Goal: Task Accomplishment & Management: Use online tool/utility

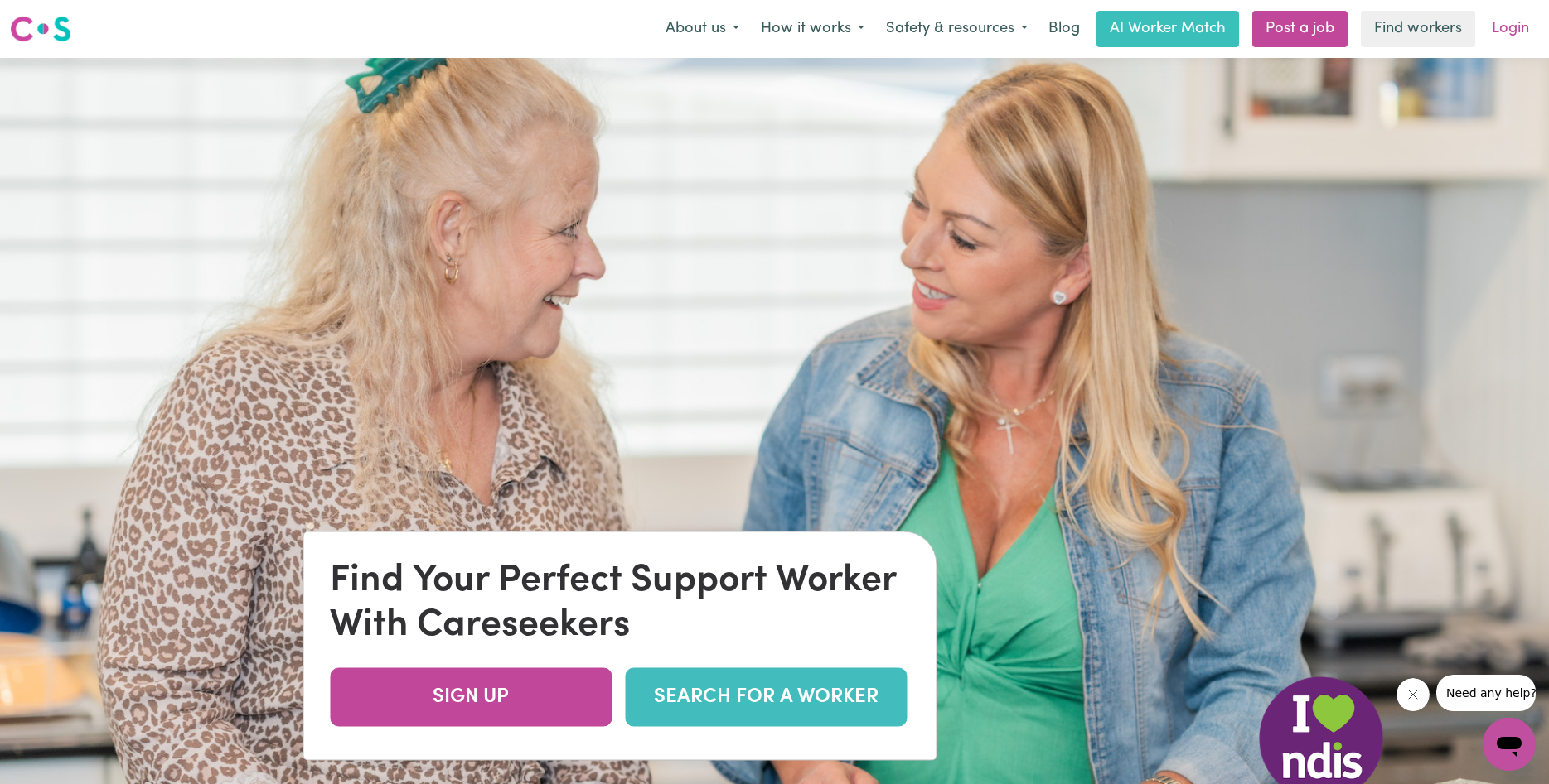
click at [1522, 32] on link "Login" at bounding box center [1509, 29] width 57 height 36
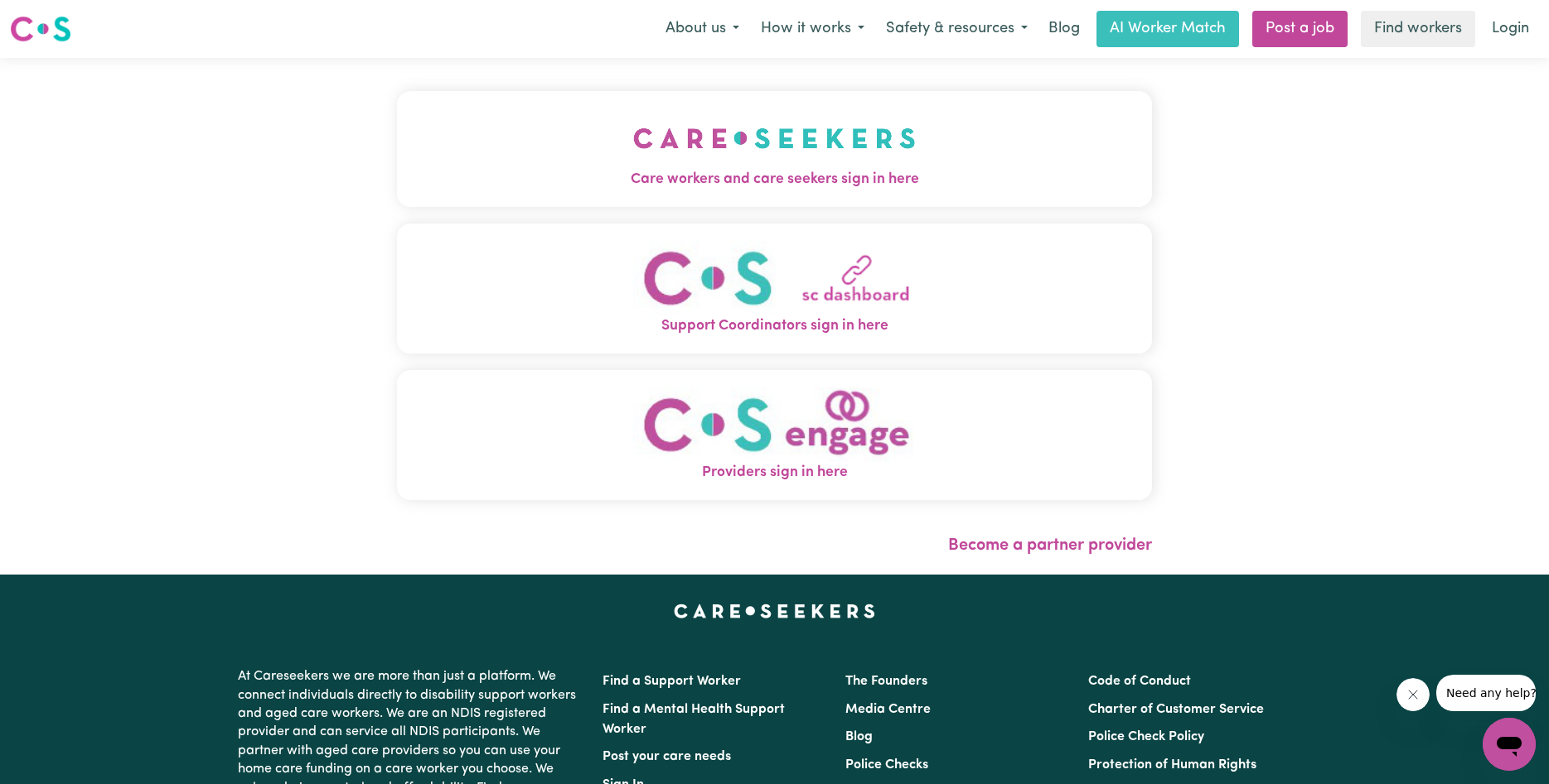
click at [794, 167] on img "Care workers and care seekers sign in here" at bounding box center [774, 139] width 283 height 61
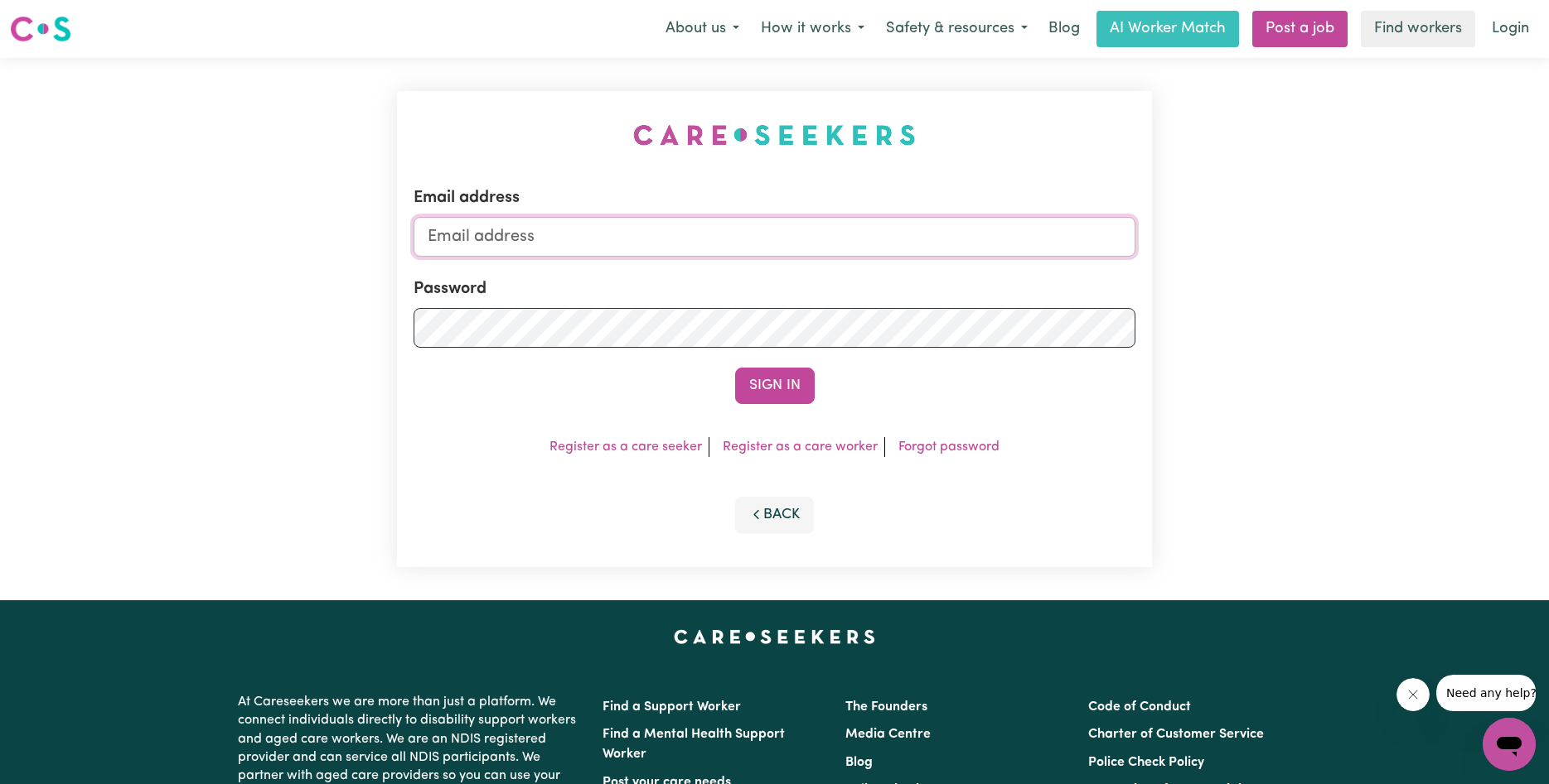
click at [622, 230] on input "Email address" at bounding box center [774, 237] width 721 height 40
type input "[EMAIL_ADDRESS][DOMAIN_NAME]"
click at [735, 368] on button "Sign In" at bounding box center [774, 386] width 79 height 36
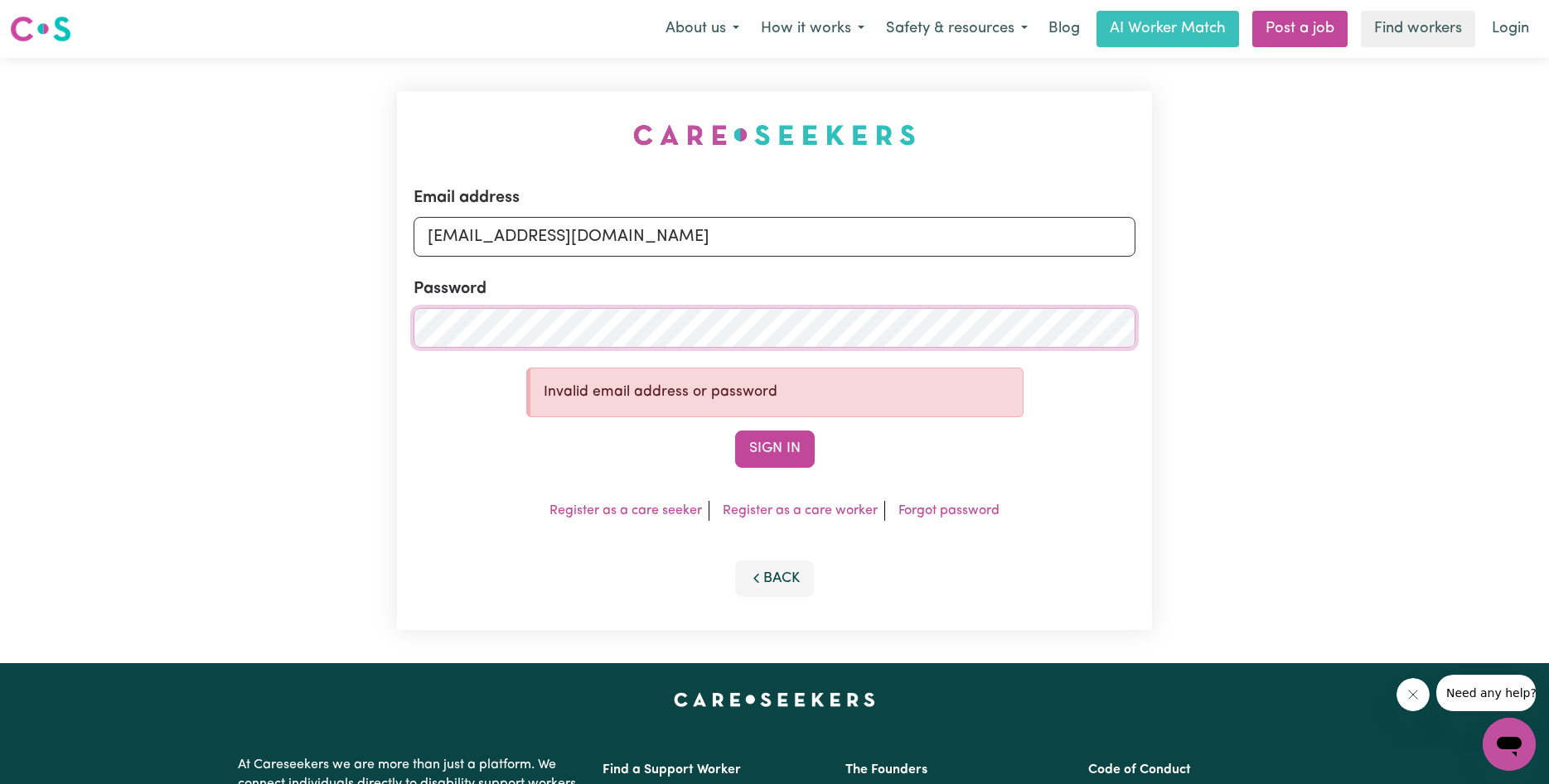
click at [735, 430] on button "Sign In" at bounding box center [774, 448] width 79 height 36
click at [918, 515] on link "Forgot password" at bounding box center [948, 510] width 101 height 14
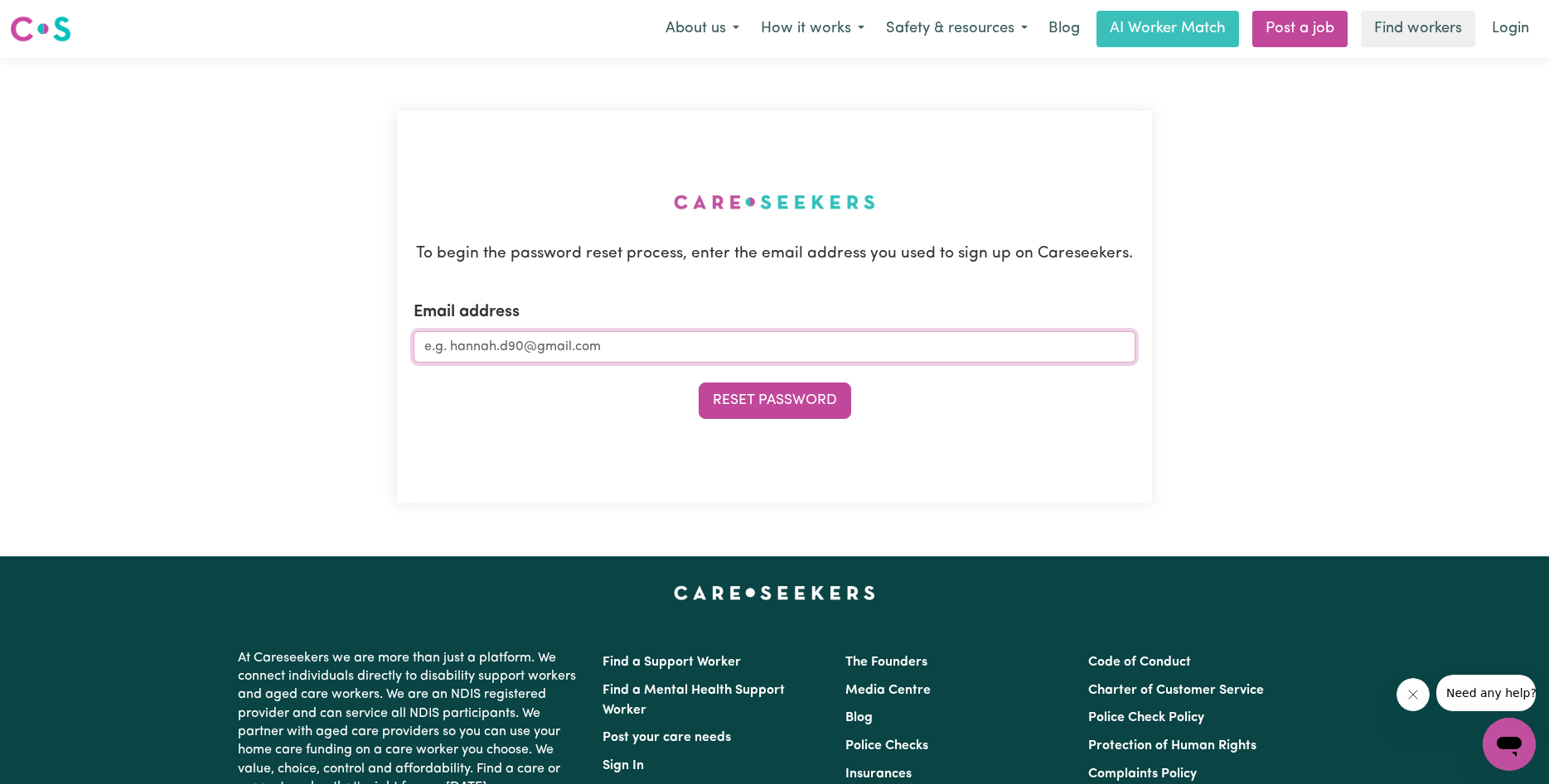
click at [565, 347] on input "Email address" at bounding box center [774, 347] width 721 height 32
type input "[EMAIL_ADDRESS][DOMAIN_NAME]"
click at [699, 383] on button "Reset Password" at bounding box center [774, 401] width 152 height 36
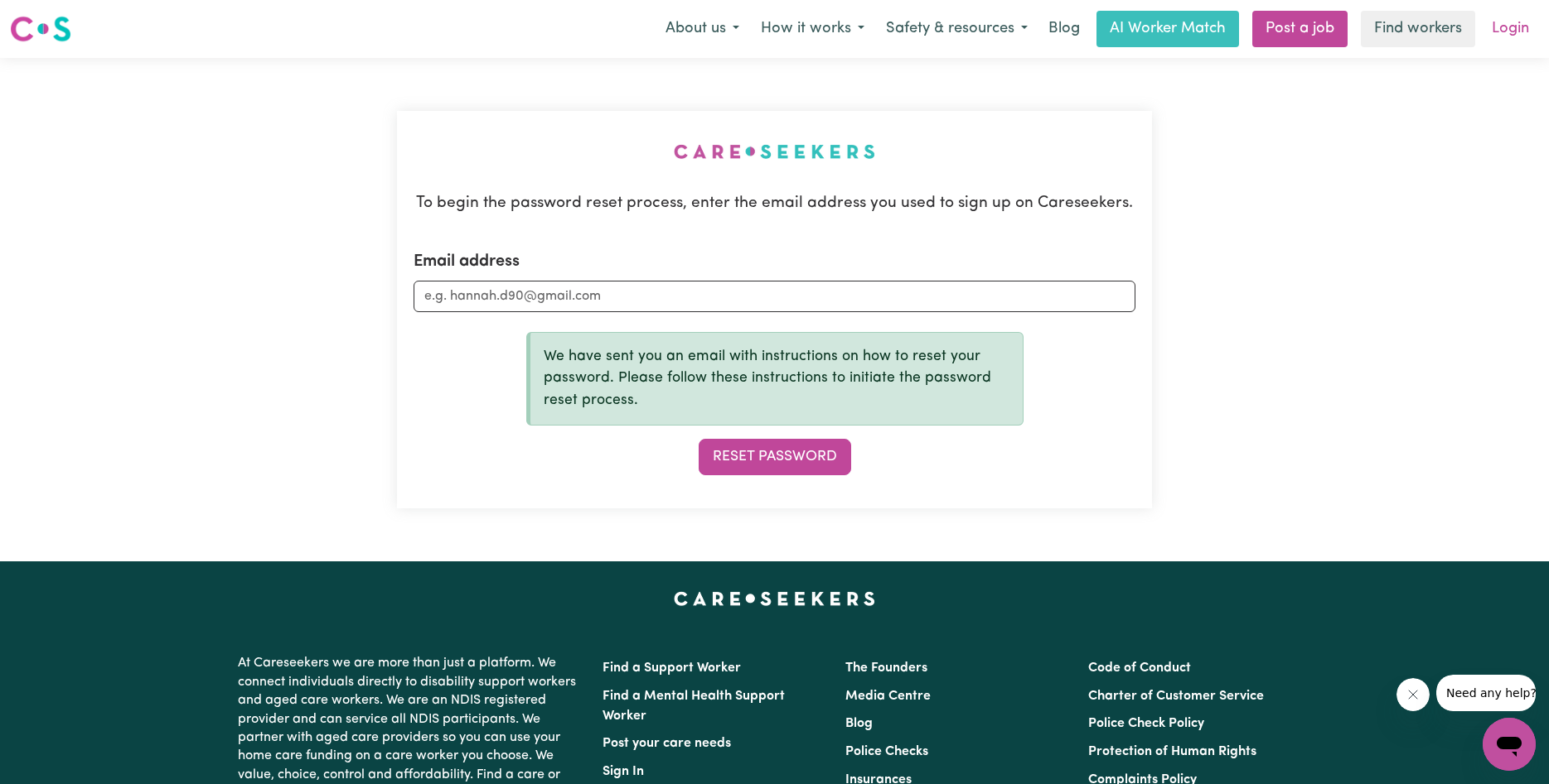
click at [1508, 40] on link "Login" at bounding box center [1509, 29] width 57 height 36
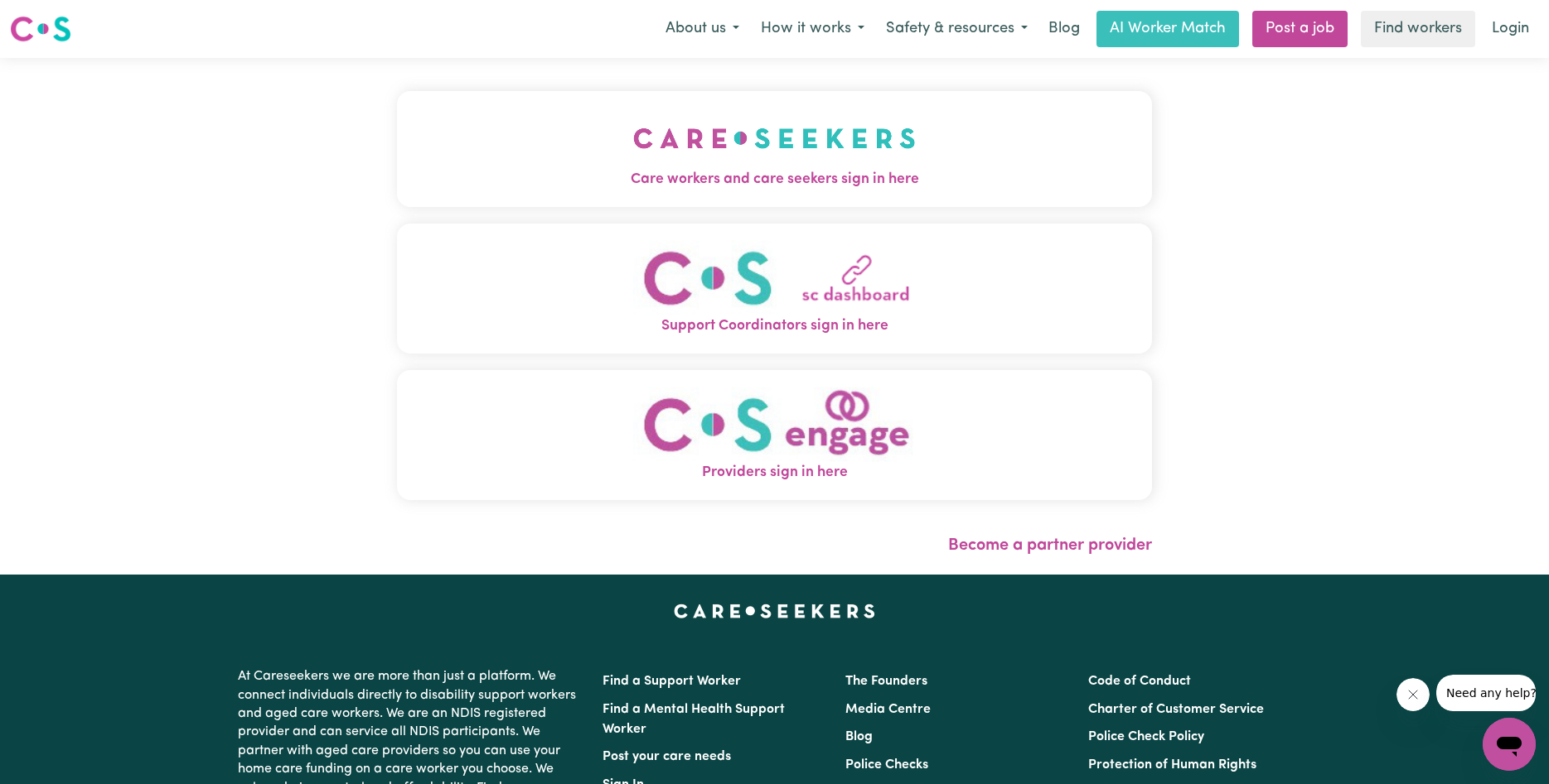
click at [613, 171] on span "Care workers and care seekers sign in here" at bounding box center [774, 180] width 755 height 22
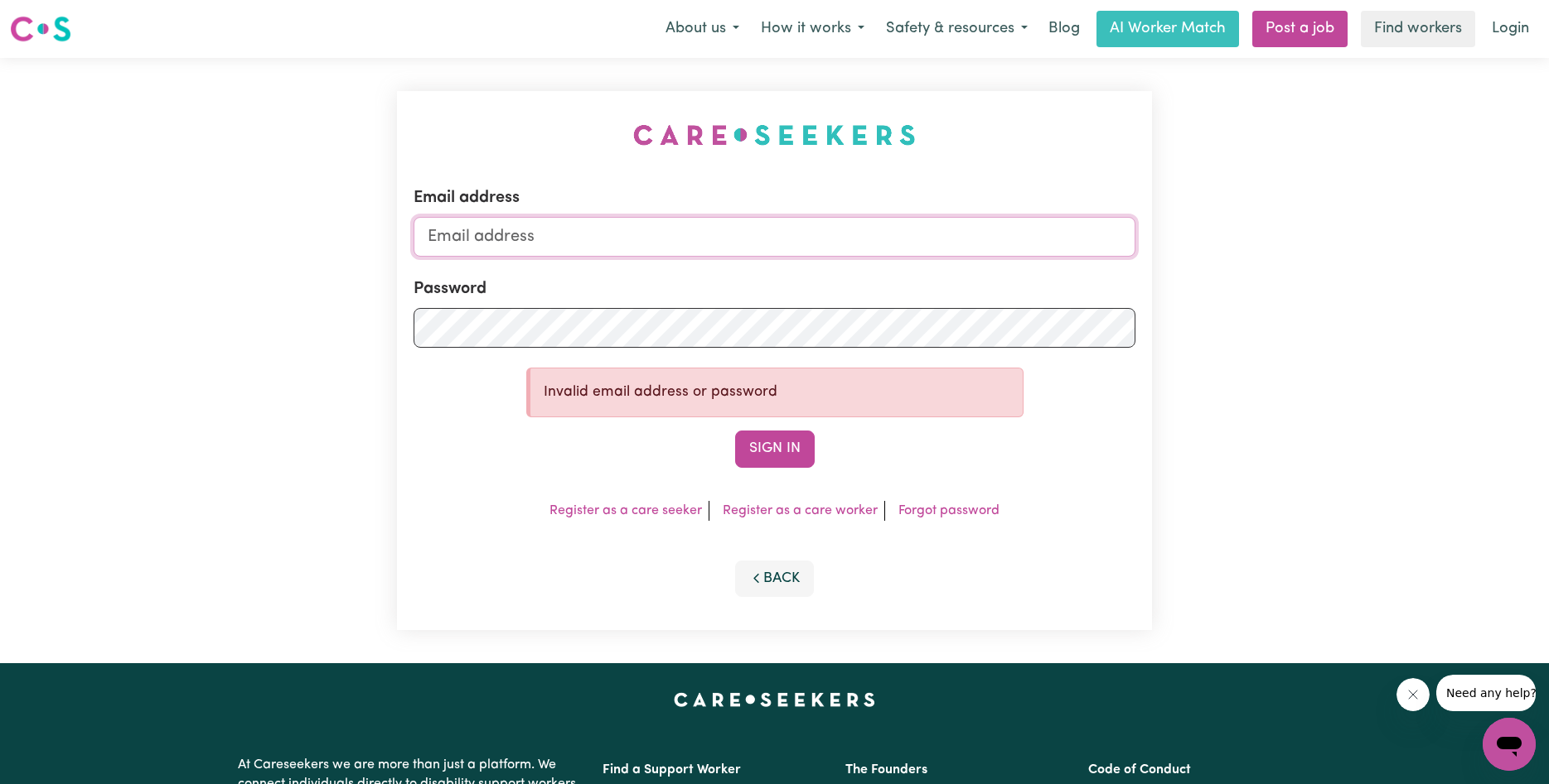
click at [556, 232] on input "Email address" at bounding box center [774, 237] width 721 height 40
type input "[EMAIL_ADDRESS][DOMAIN_NAME]"
click at [735, 430] on button "Sign In" at bounding box center [774, 448] width 79 height 36
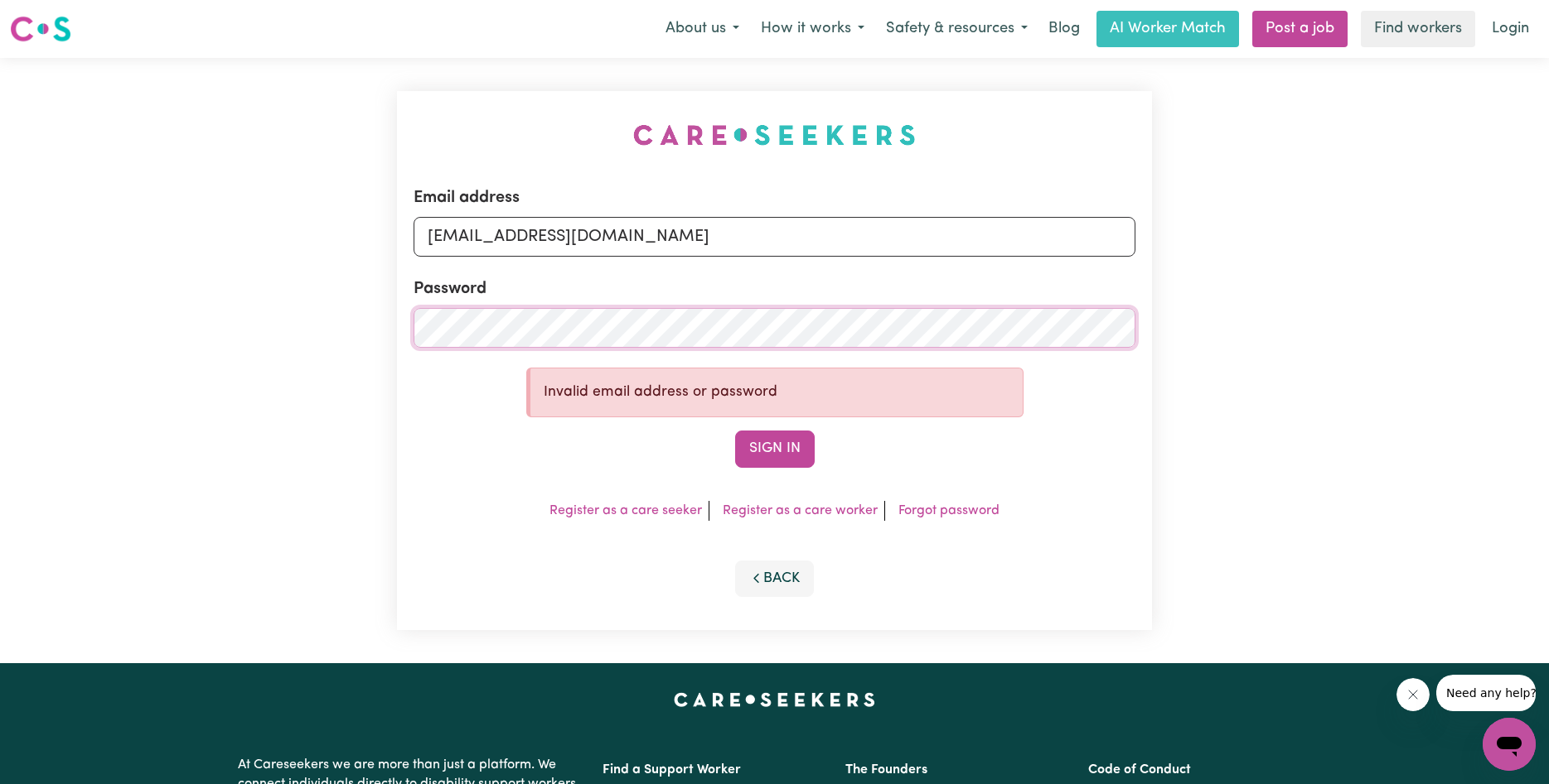
click at [735, 430] on button "Sign In" at bounding box center [774, 448] width 79 height 36
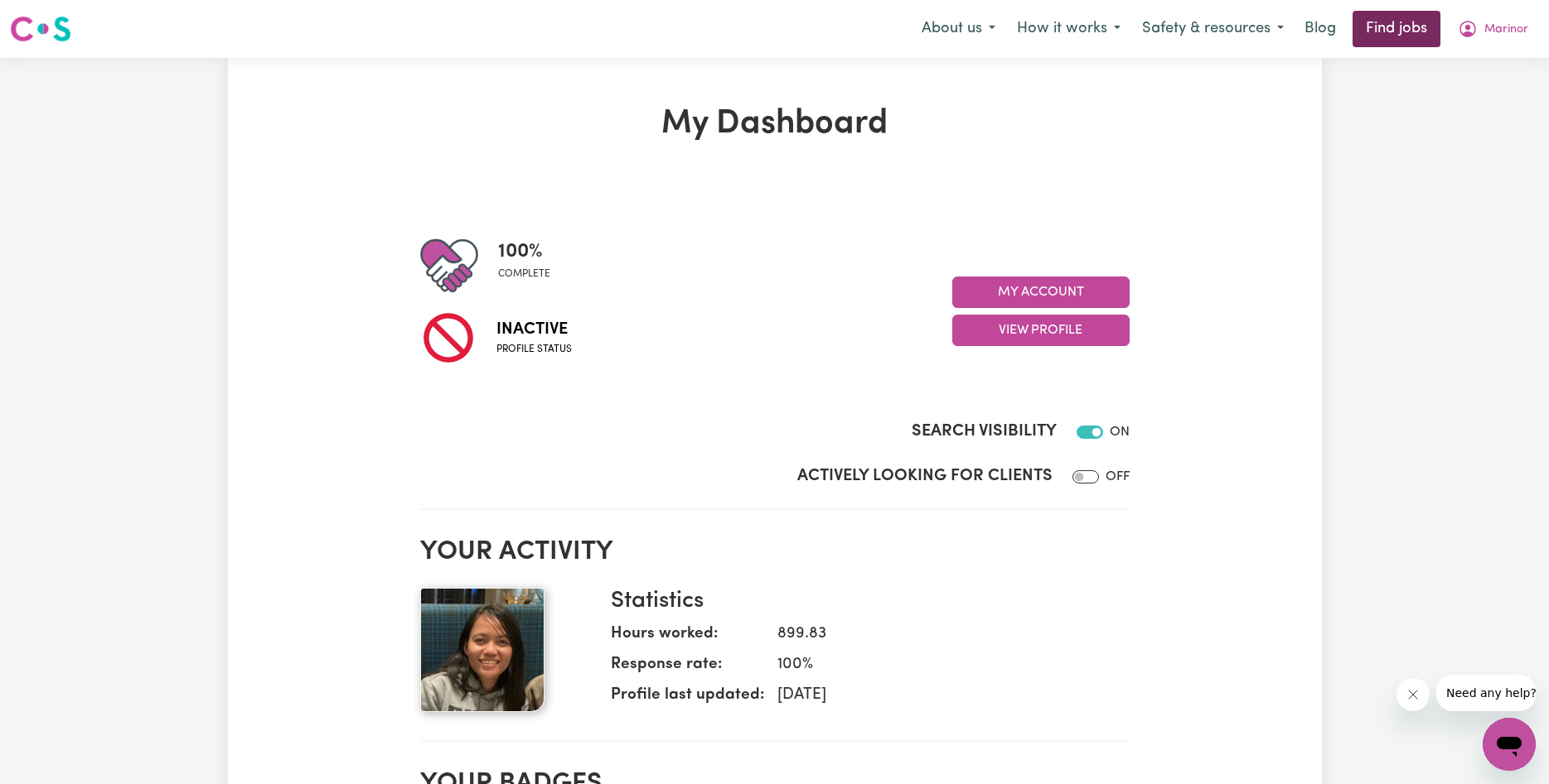
click at [1403, 37] on link "Find jobs" at bounding box center [1397, 29] width 88 height 36
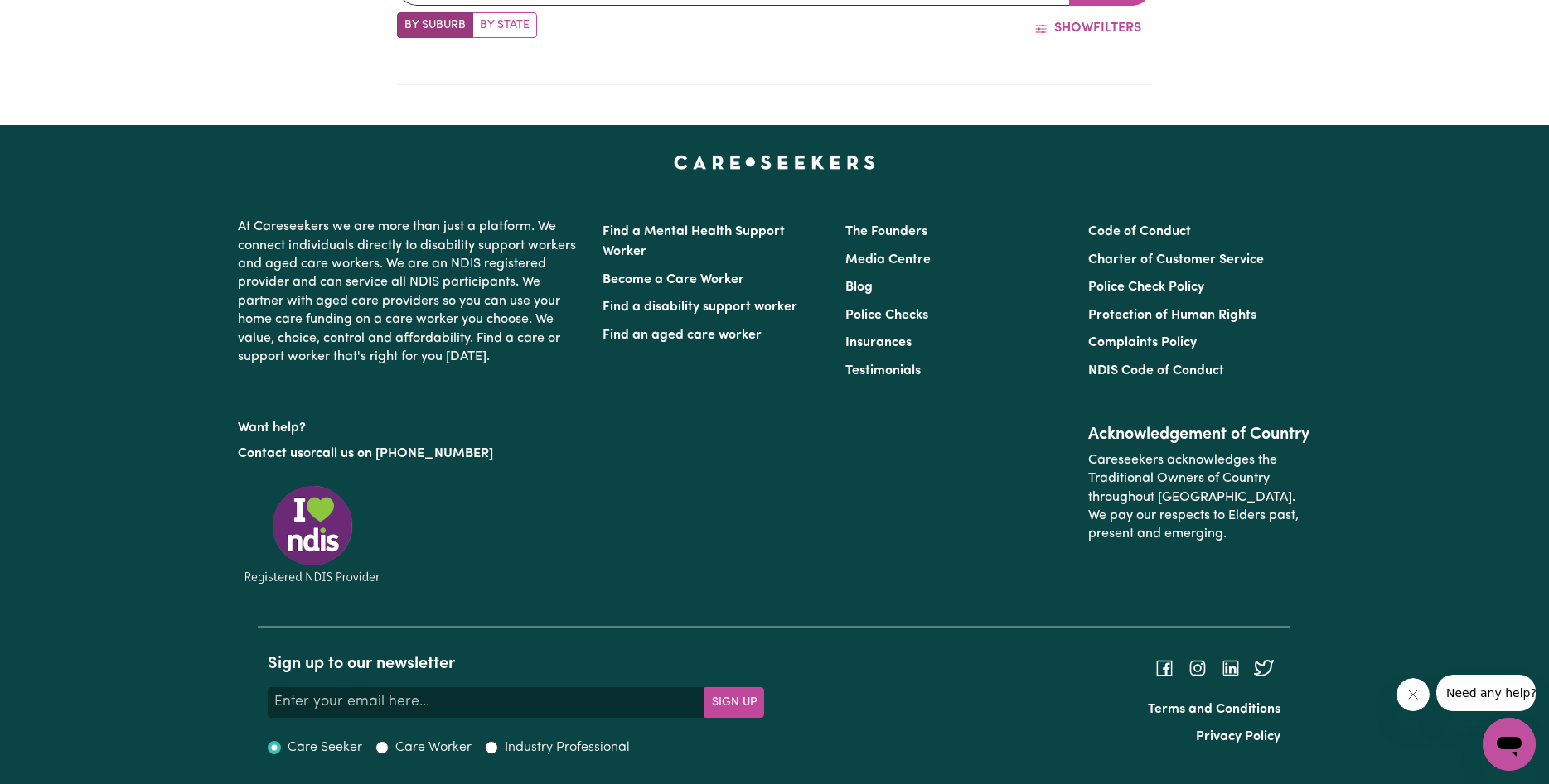
scroll to position [389, 0]
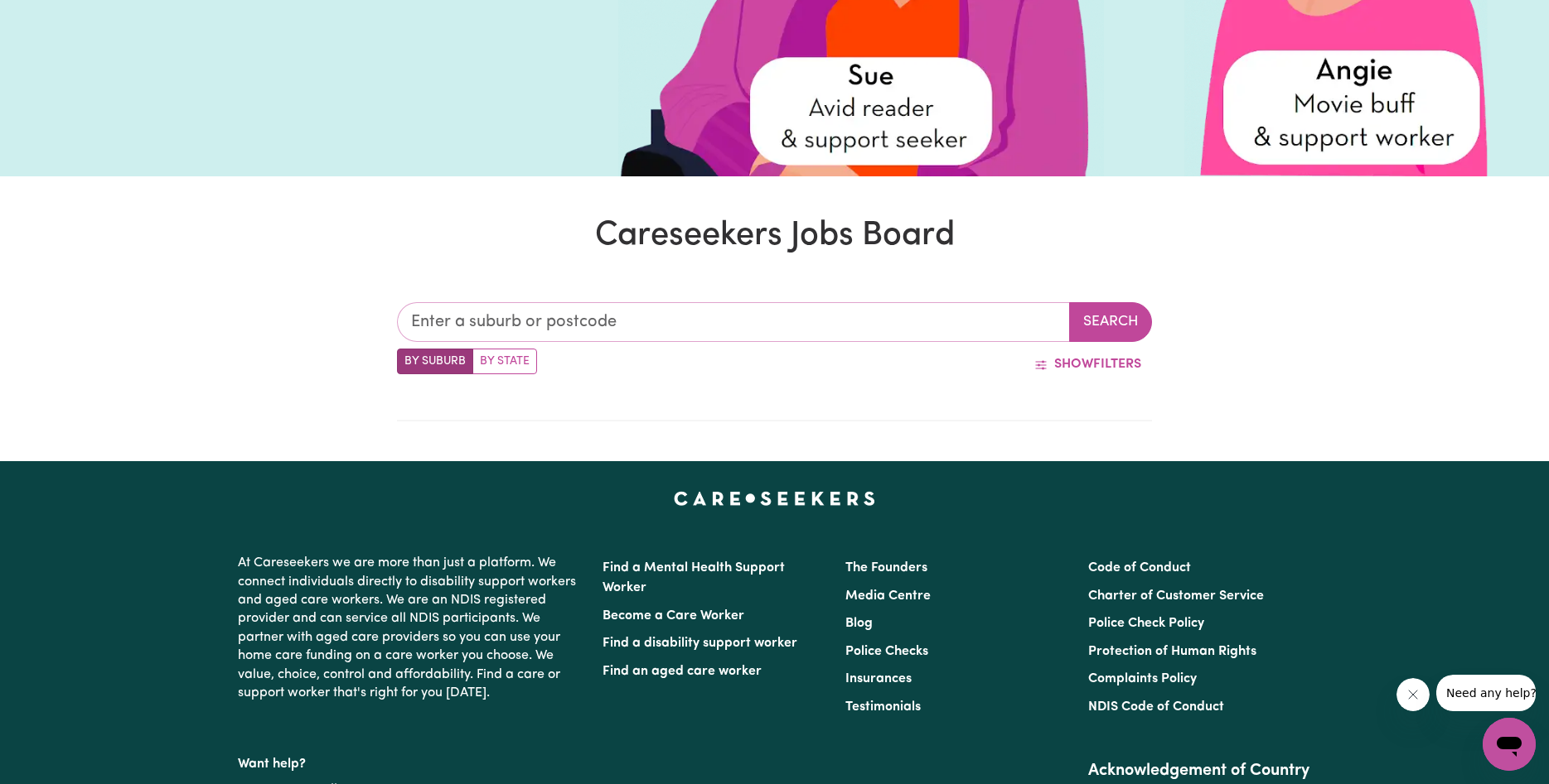
click at [462, 322] on input "text" at bounding box center [733, 322] width 673 height 40
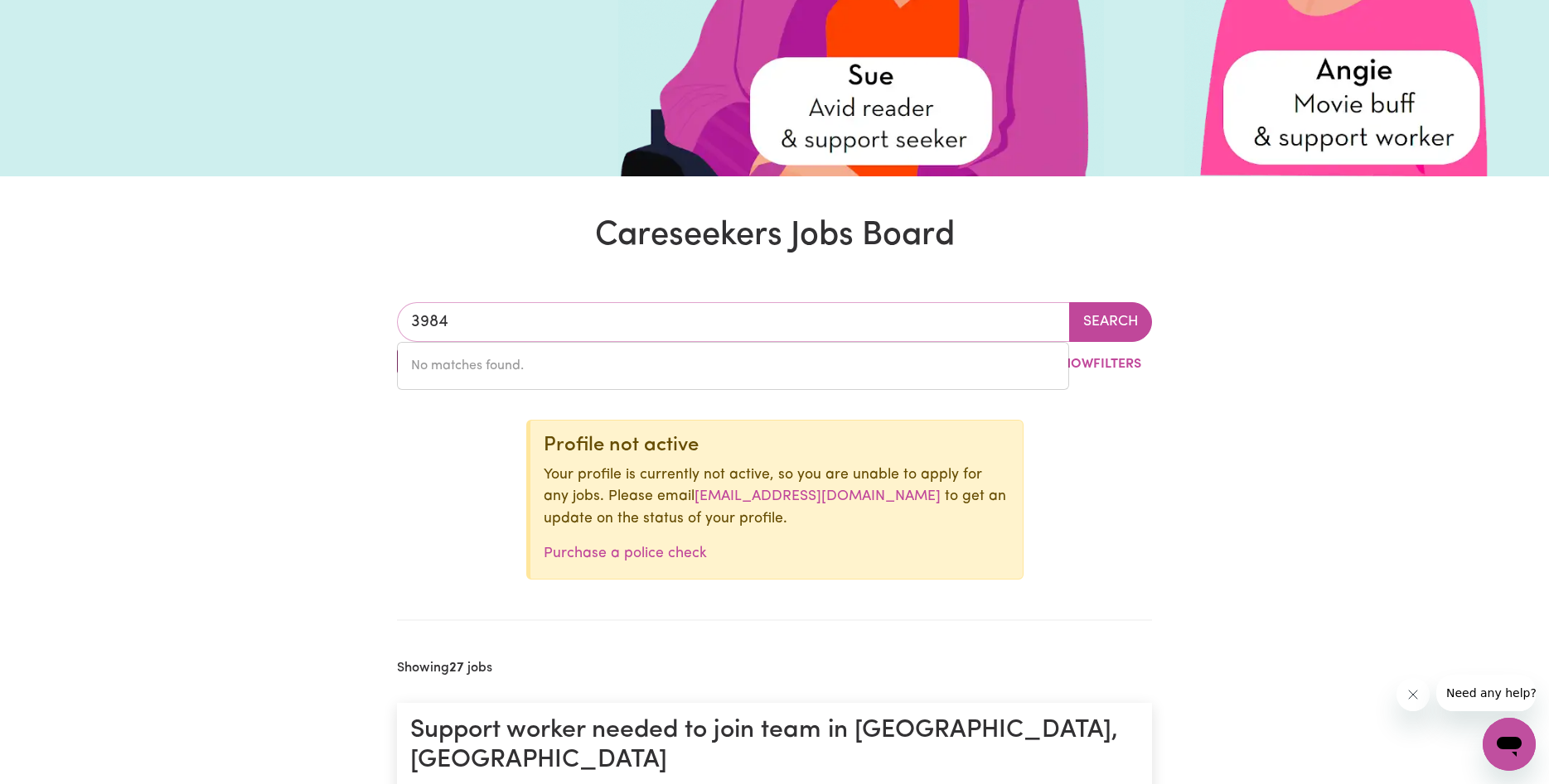
drag, startPoint x: 468, startPoint y: 324, endPoint x: 249, endPoint y: 320, distance: 219.0
click at [397, 320] on input "3984" at bounding box center [733, 322] width 673 height 40
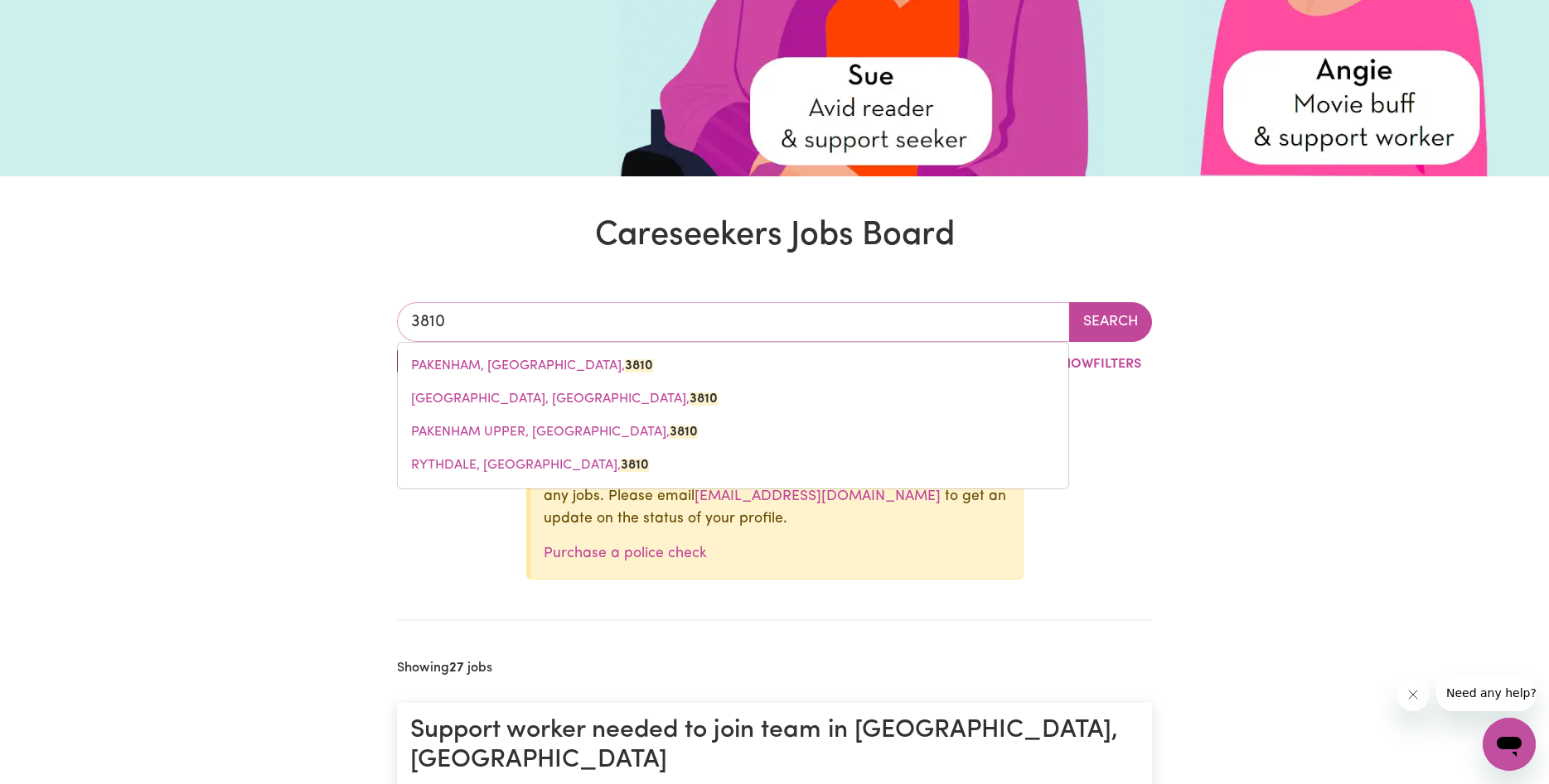
drag, startPoint x: 457, startPoint y: 324, endPoint x: 267, endPoint y: 320, distance: 190.0
click at [397, 321] on input "3810" at bounding box center [733, 322] width 673 height 40
type input "3984"
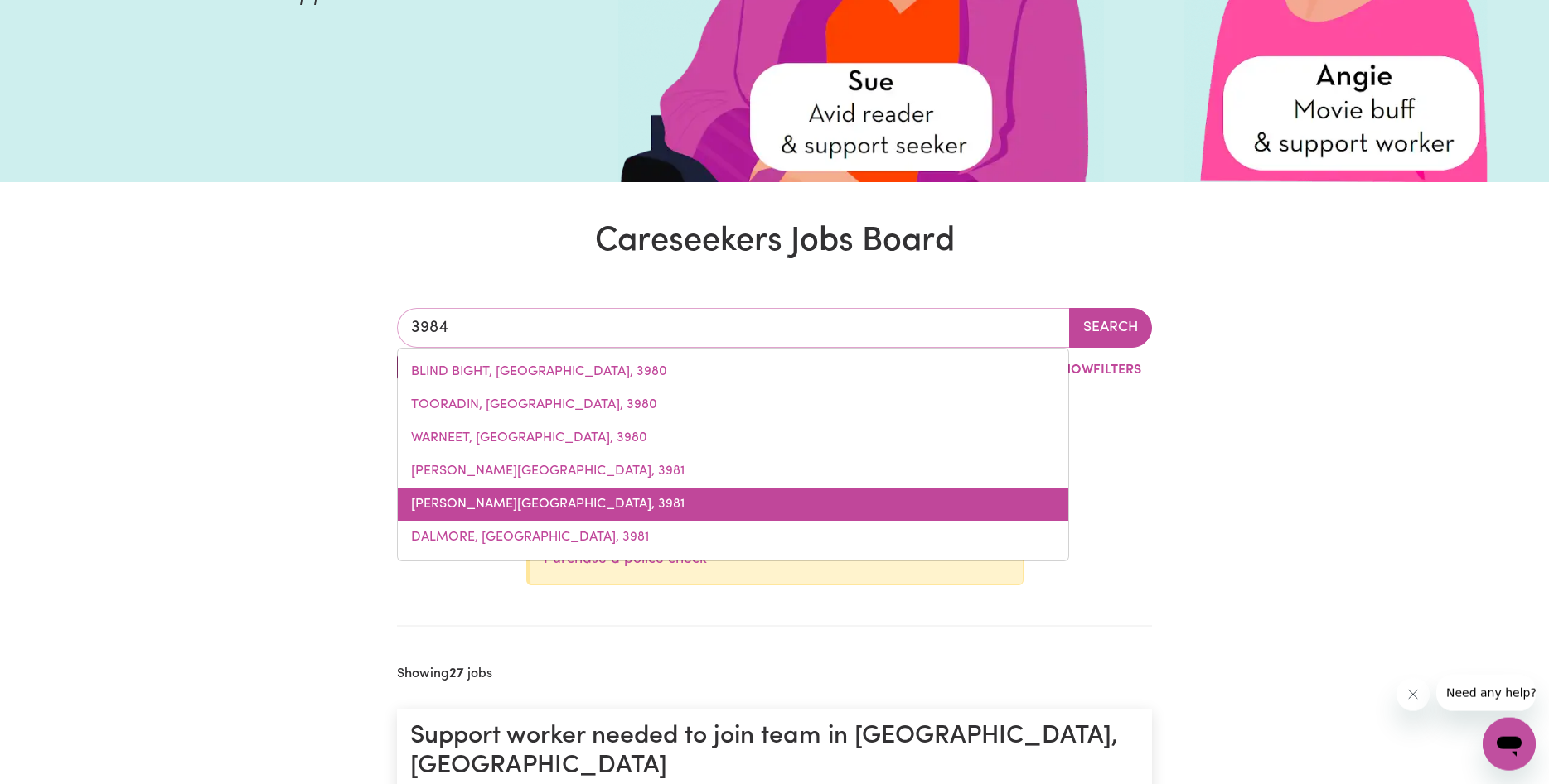
scroll to position [305, 0]
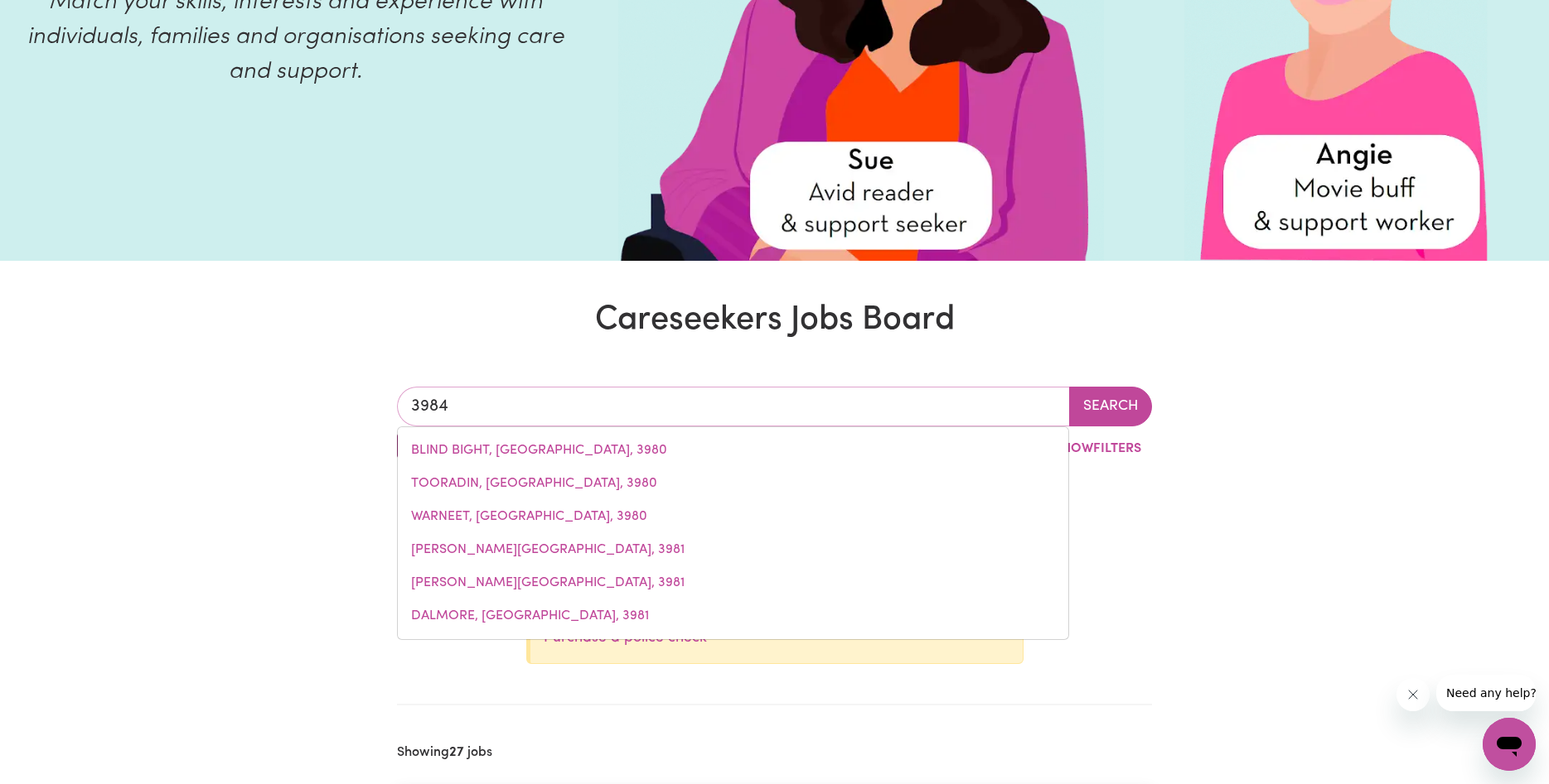
click at [458, 479] on span "TOORADIN, [GEOGRAPHIC_DATA], 3980" at bounding box center [533, 483] width 246 height 14
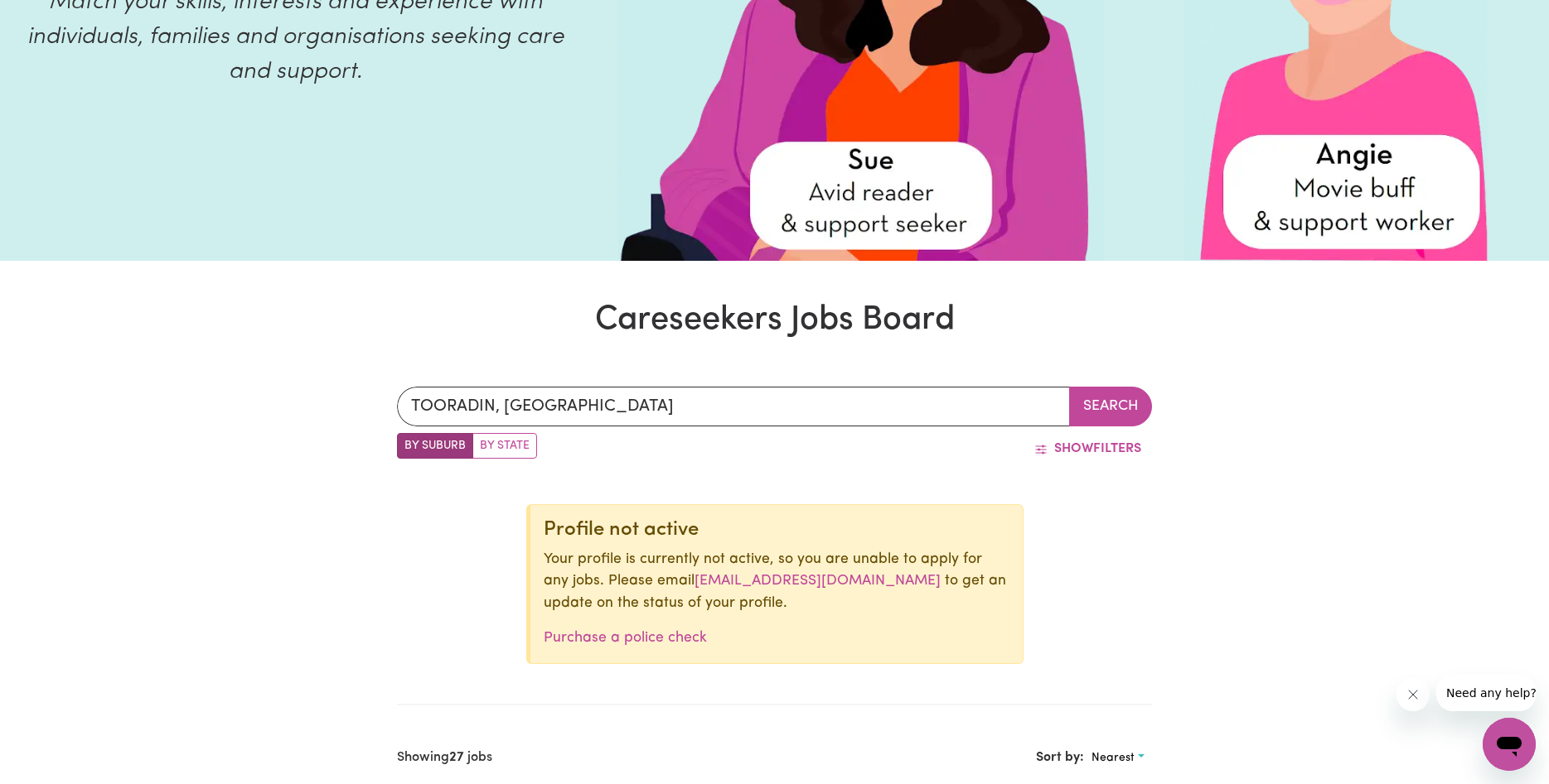
click at [1122, 413] on button "Search" at bounding box center [1110, 407] width 83 height 40
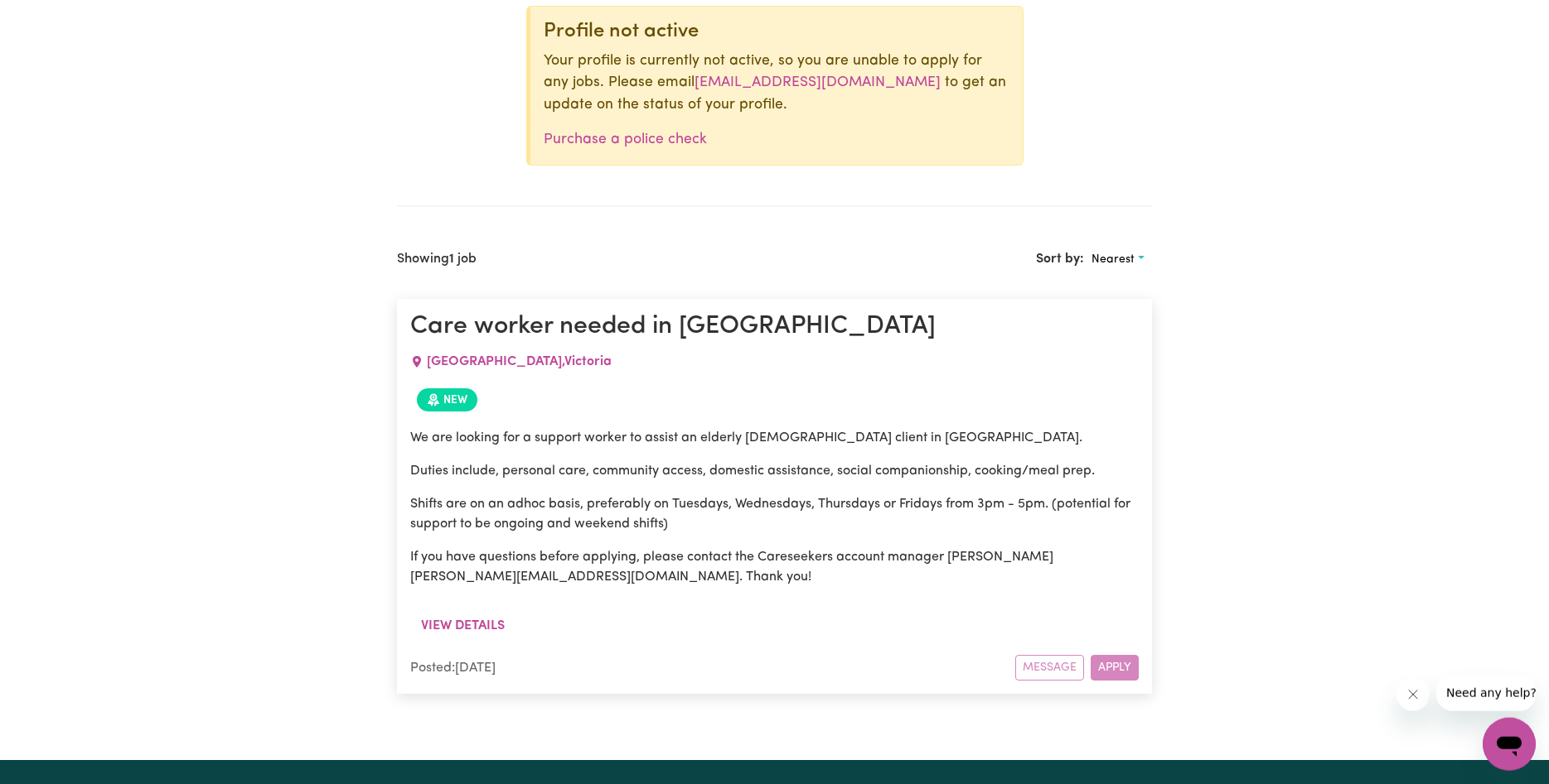
scroll to position [586, 0]
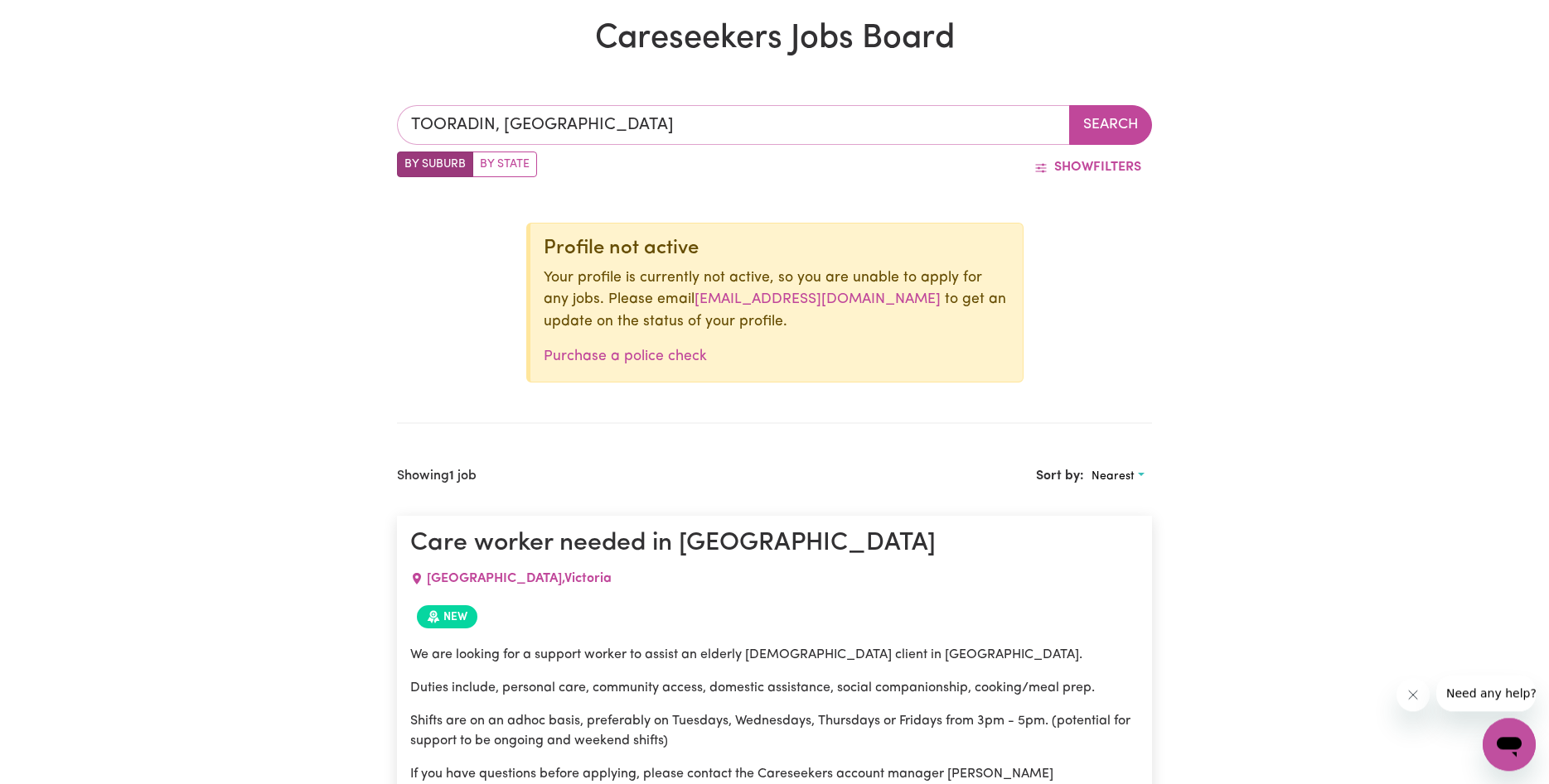
click at [576, 122] on input "TOORADIN, [GEOGRAPHIC_DATA]" at bounding box center [733, 125] width 673 height 40
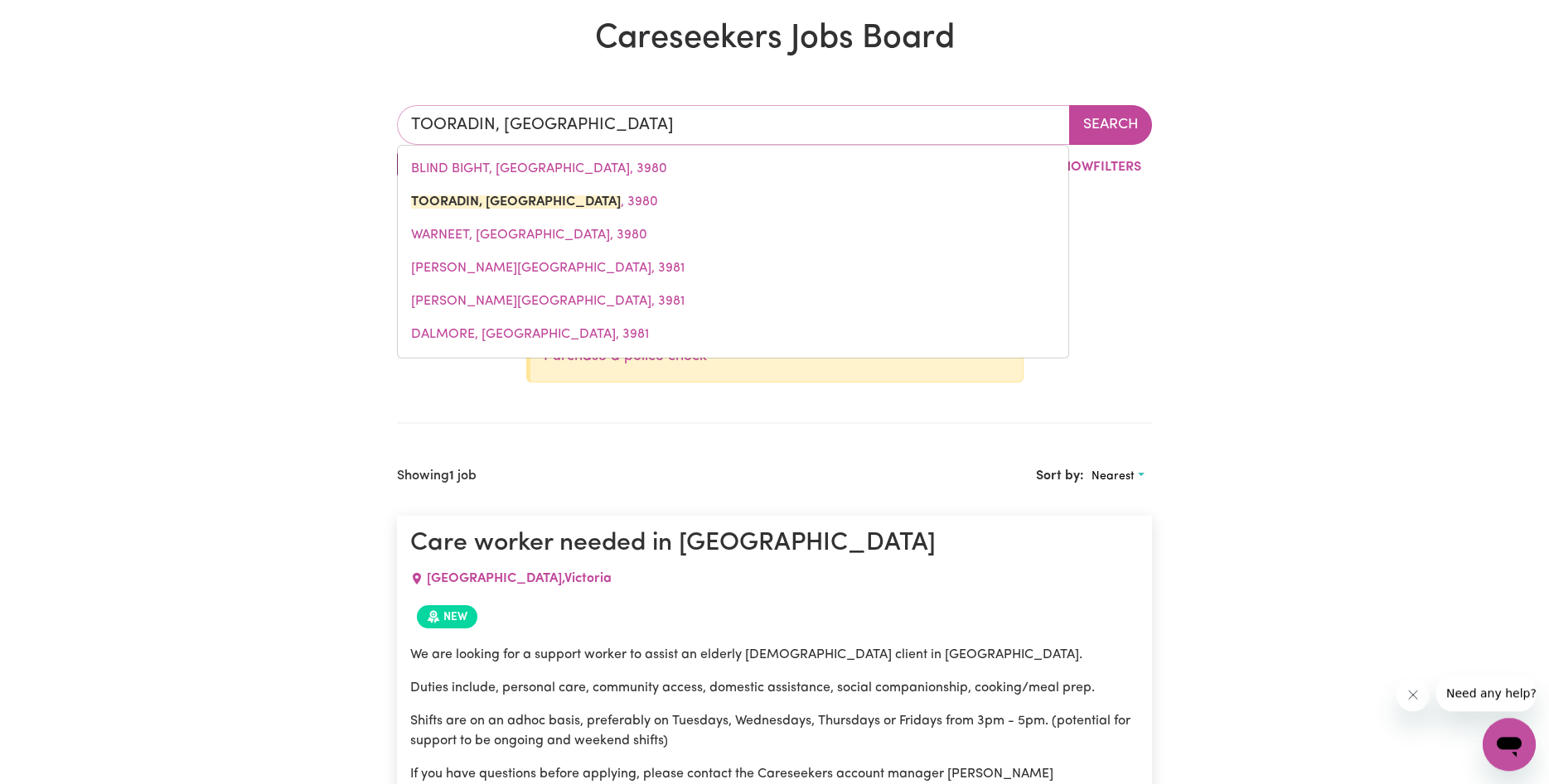
drag, startPoint x: 222, startPoint y: 103, endPoint x: 203, endPoint y: 103, distance: 19.0
click at [397, 105] on input "TOORADIN, [GEOGRAPHIC_DATA]" at bounding box center [733, 125] width 673 height 40
type input "pakenha"
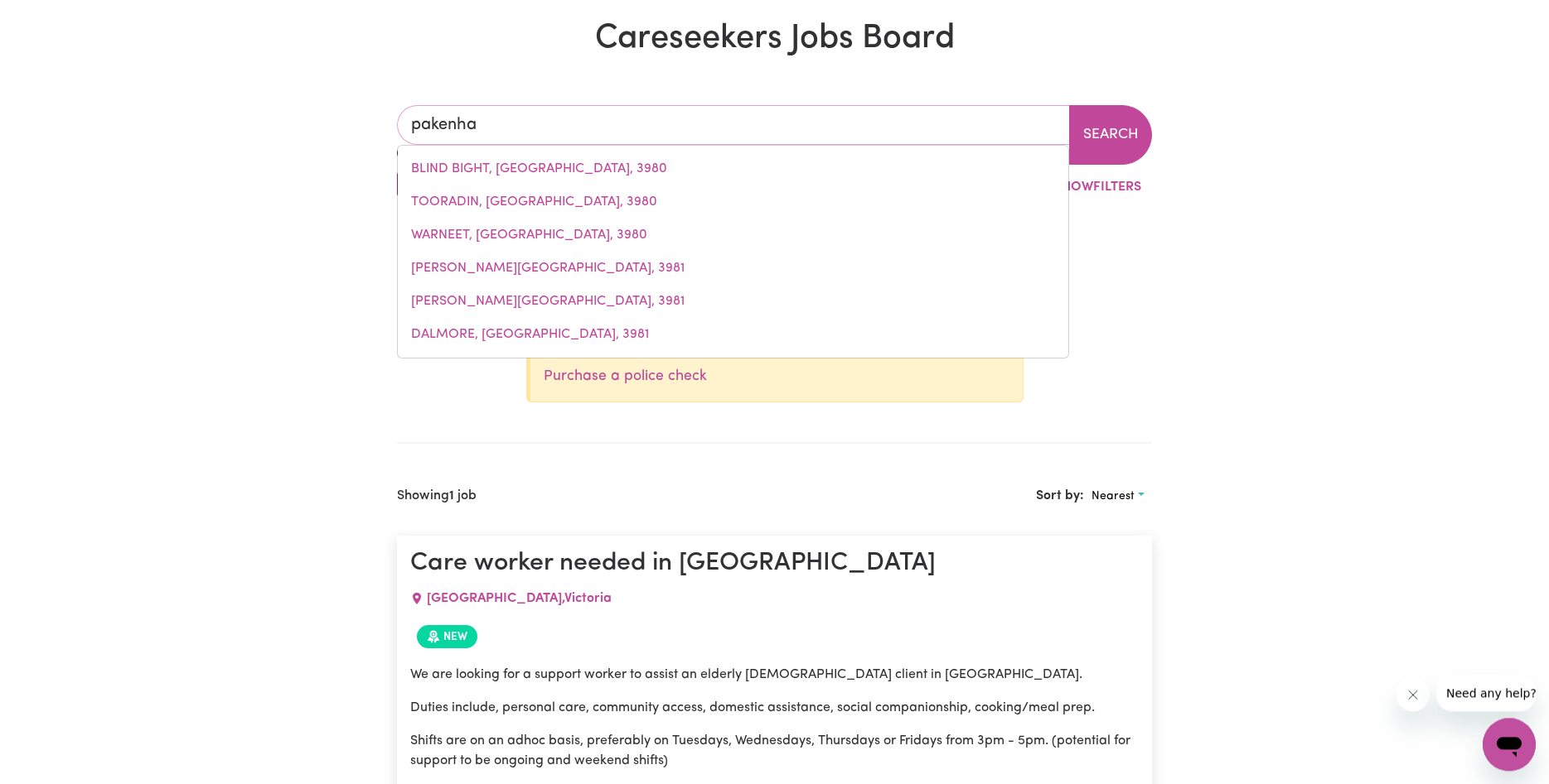
type input "pakenhaM, [GEOGRAPHIC_DATA], 3810"
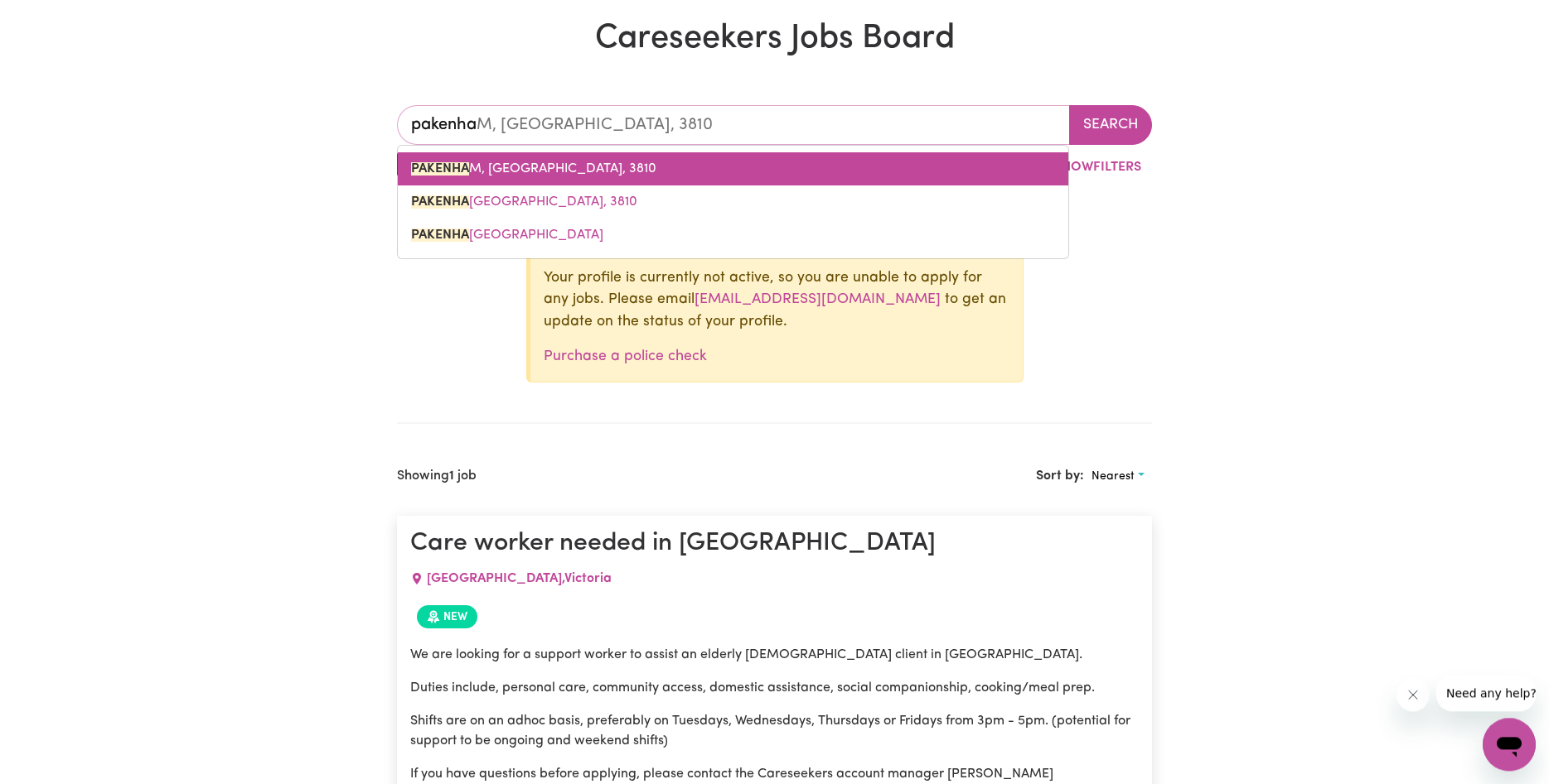
click at [433, 180] on link "PAKENHA M, [GEOGRAPHIC_DATA], 3810" at bounding box center [733, 168] width 670 height 33
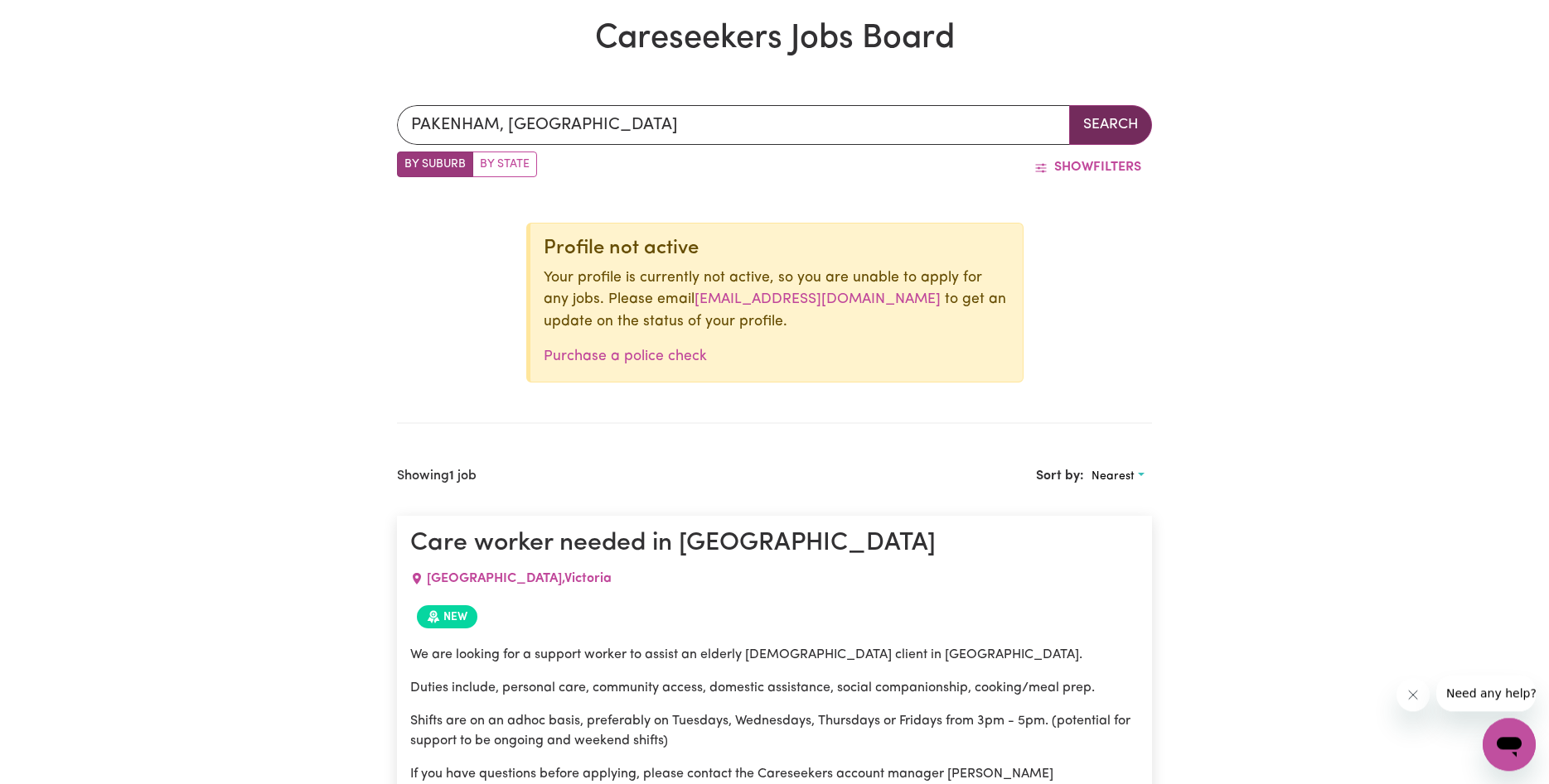
click at [1125, 126] on button "Search" at bounding box center [1110, 125] width 83 height 40
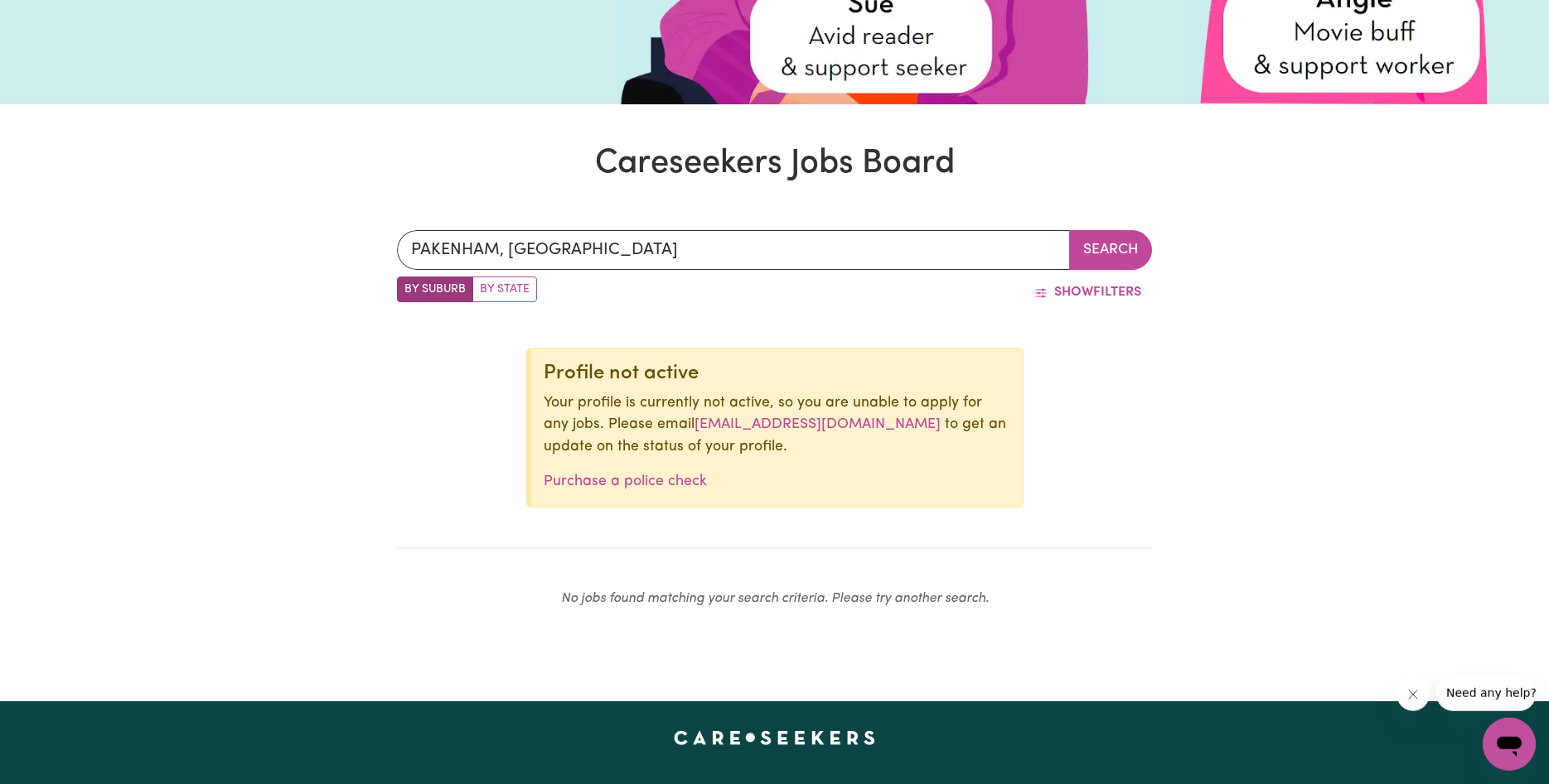
scroll to position [333, 0]
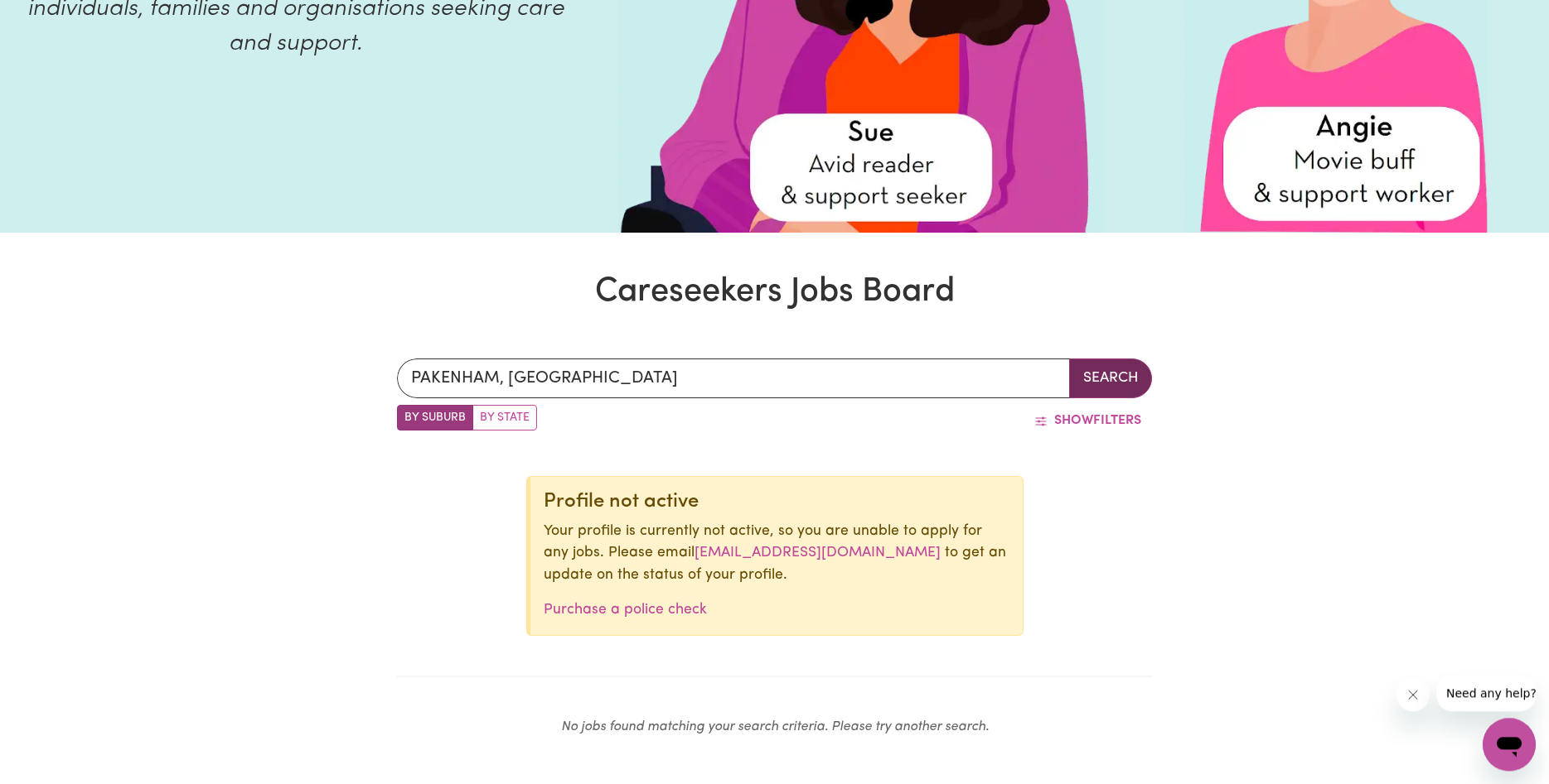
click at [1125, 382] on button "Search" at bounding box center [1110, 378] width 83 height 40
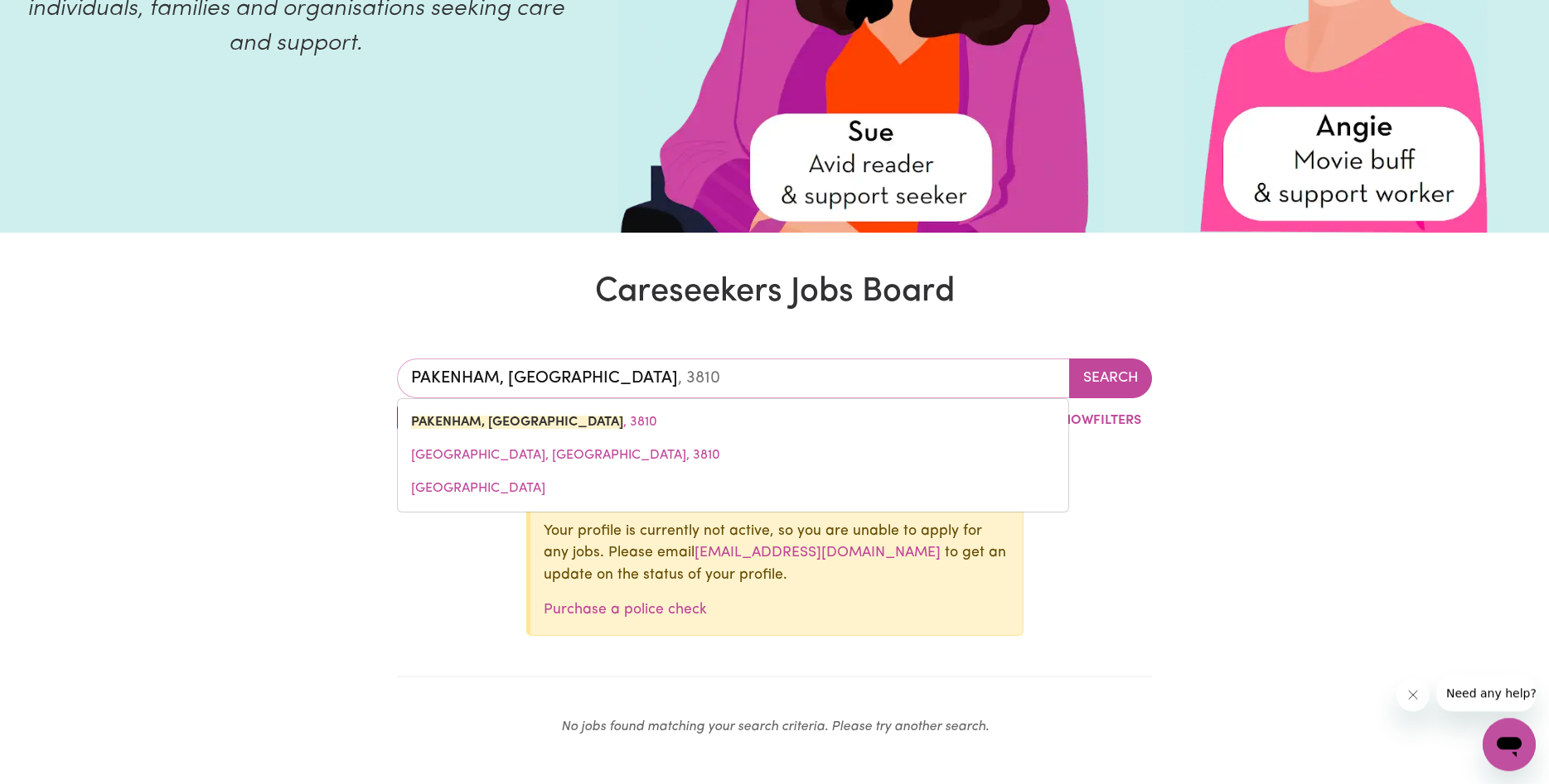
type input "PAKENHAM, [GEOGRAPHIC_DATA], 3810"
click at [566, 380] on input "PAKENHAM, [GEOGRAPHIC_DATA]" at bounding box center [733, 378] width 673 height 40
click at [604, 378] on input "PAKENHAM, [GEOGRAPHIC_DATA]" at bounding box center [733, 378] width 673 height 40
click at [602, 392] on input "PAKENHAM, [GEOGRAPHIC_DATA]" at bounding box center [733, 378] width 673 height 40
drag, startPoint x: 608, startPoint y: 374, endPoint x: 353, endPoint y: 379, distance: 255.0
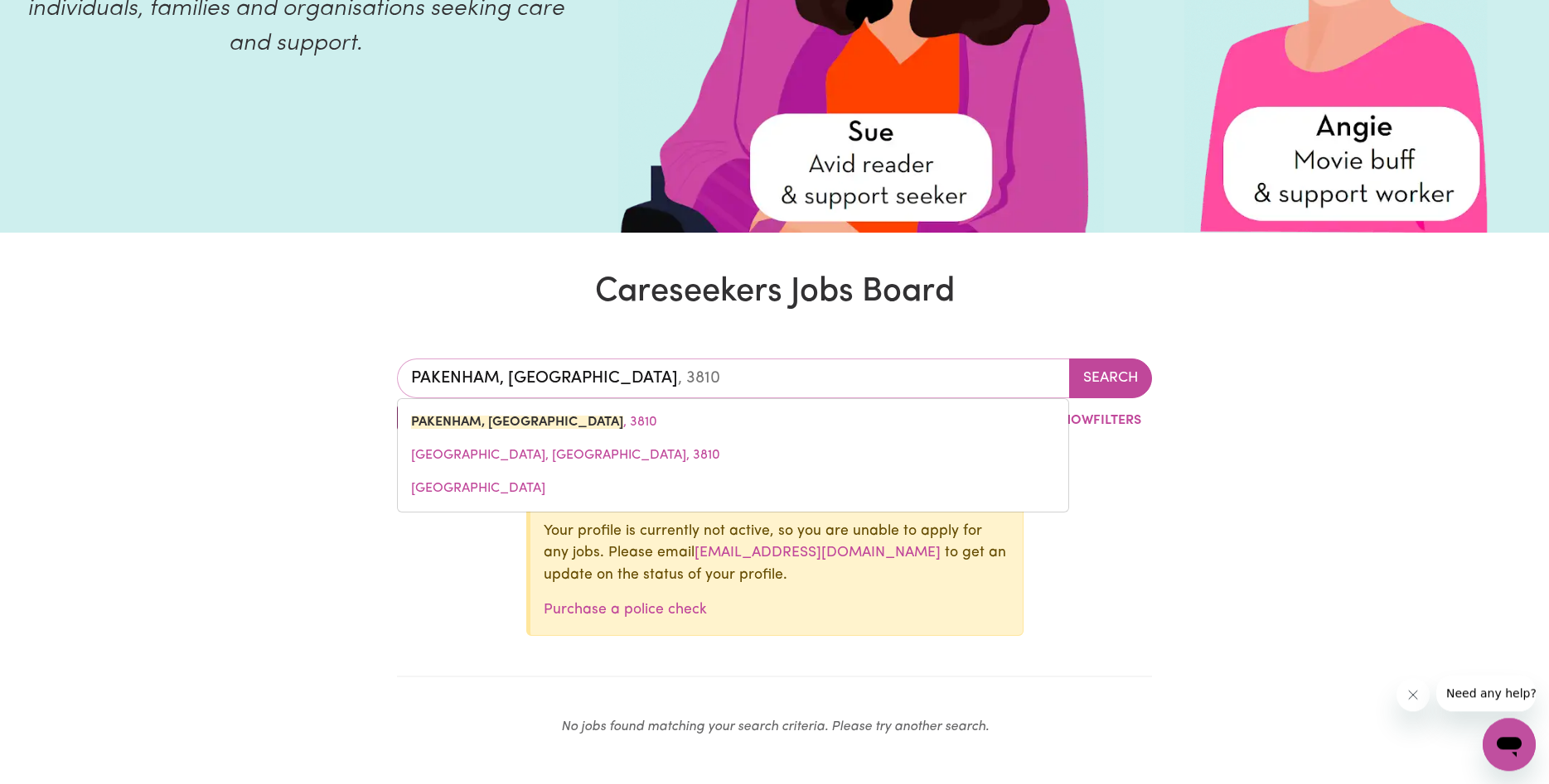
click at [397, 374] on input "PAKENHAM, [GEOGRAPHIC_DATA]" at bounding box center [733, 378] width 673 height 40
type input "l"
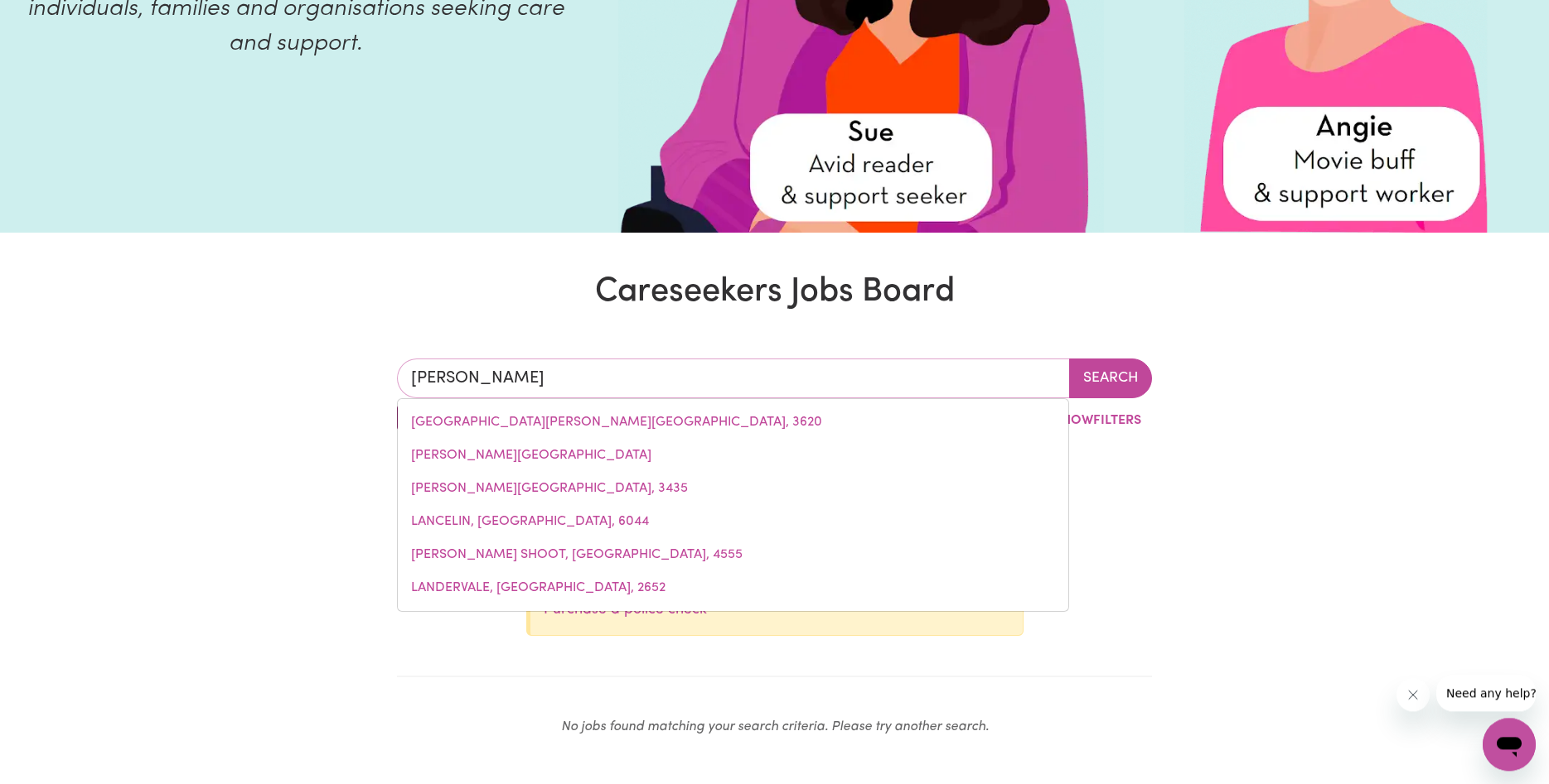
type input "[PERSON_NAME]"
type input "[PERSON_NAME], [PERSON_NAME], 3984"
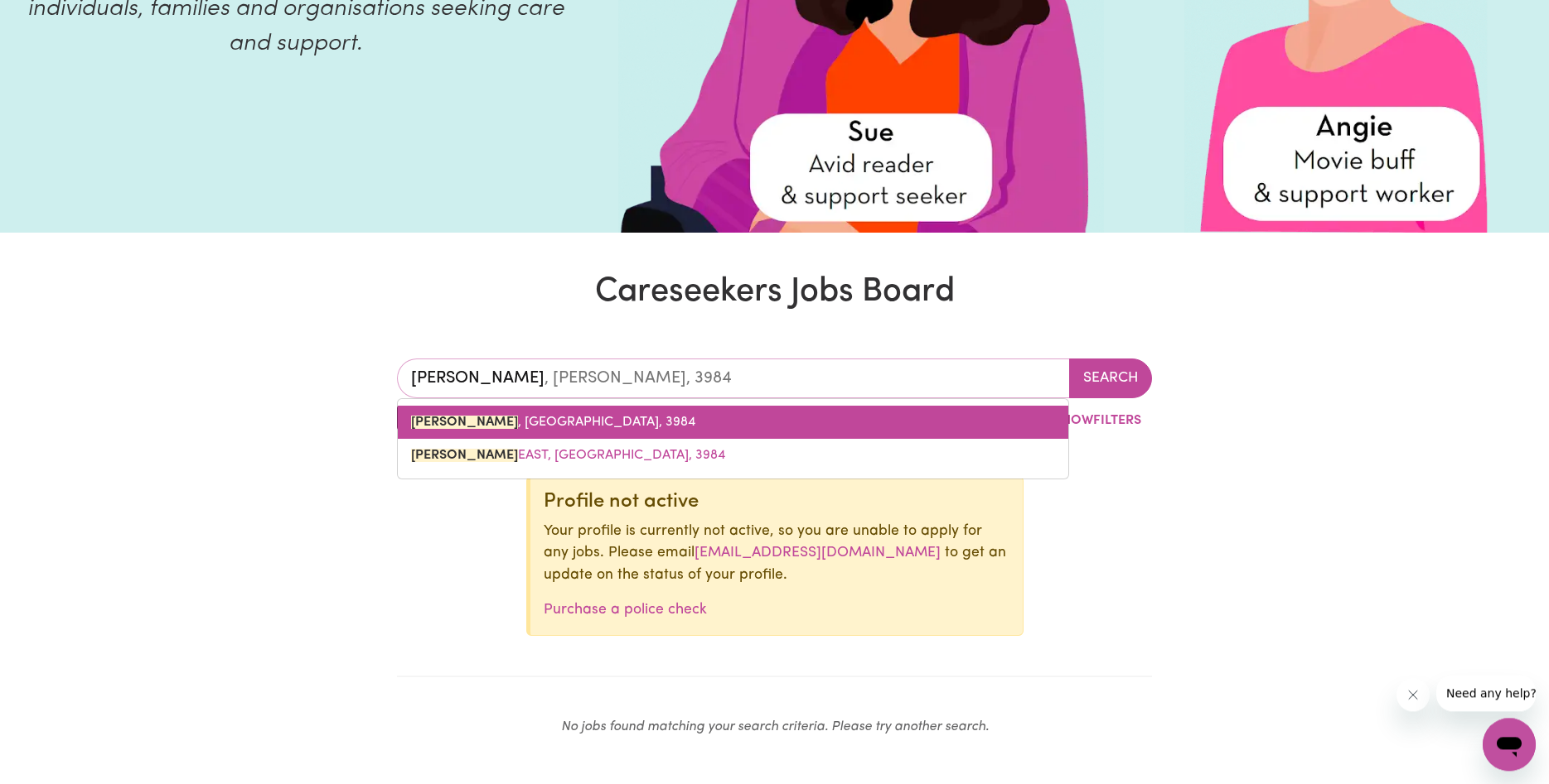
click at [511, 420] on span "[PERSON_NAME] , [PERSON_NAME], 3984" at bounding box center [553, 422] width 285 height 14
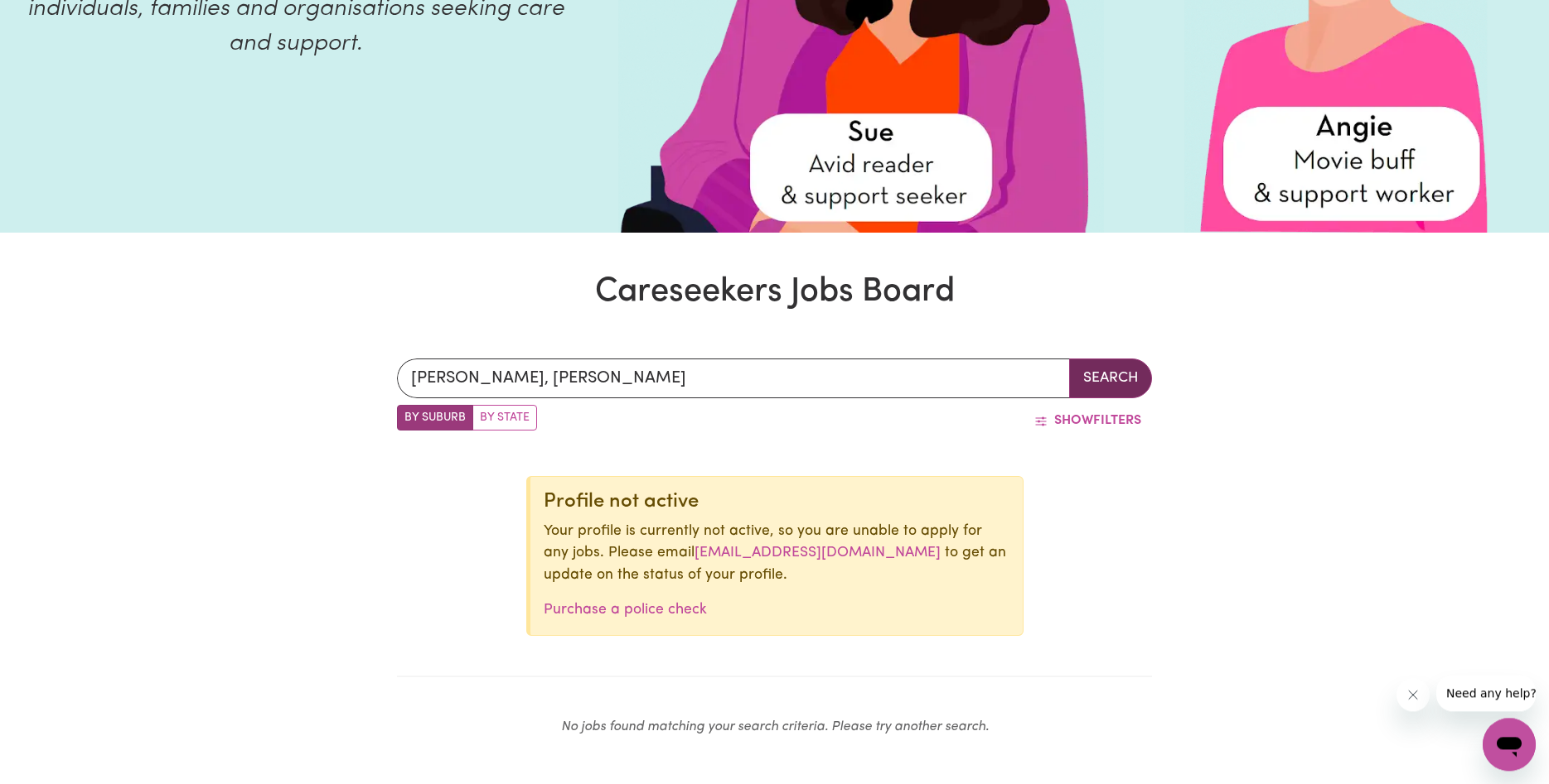
click at [1121, 376] on button "Search" at bounding box center [1110, 378] width 83 height 40
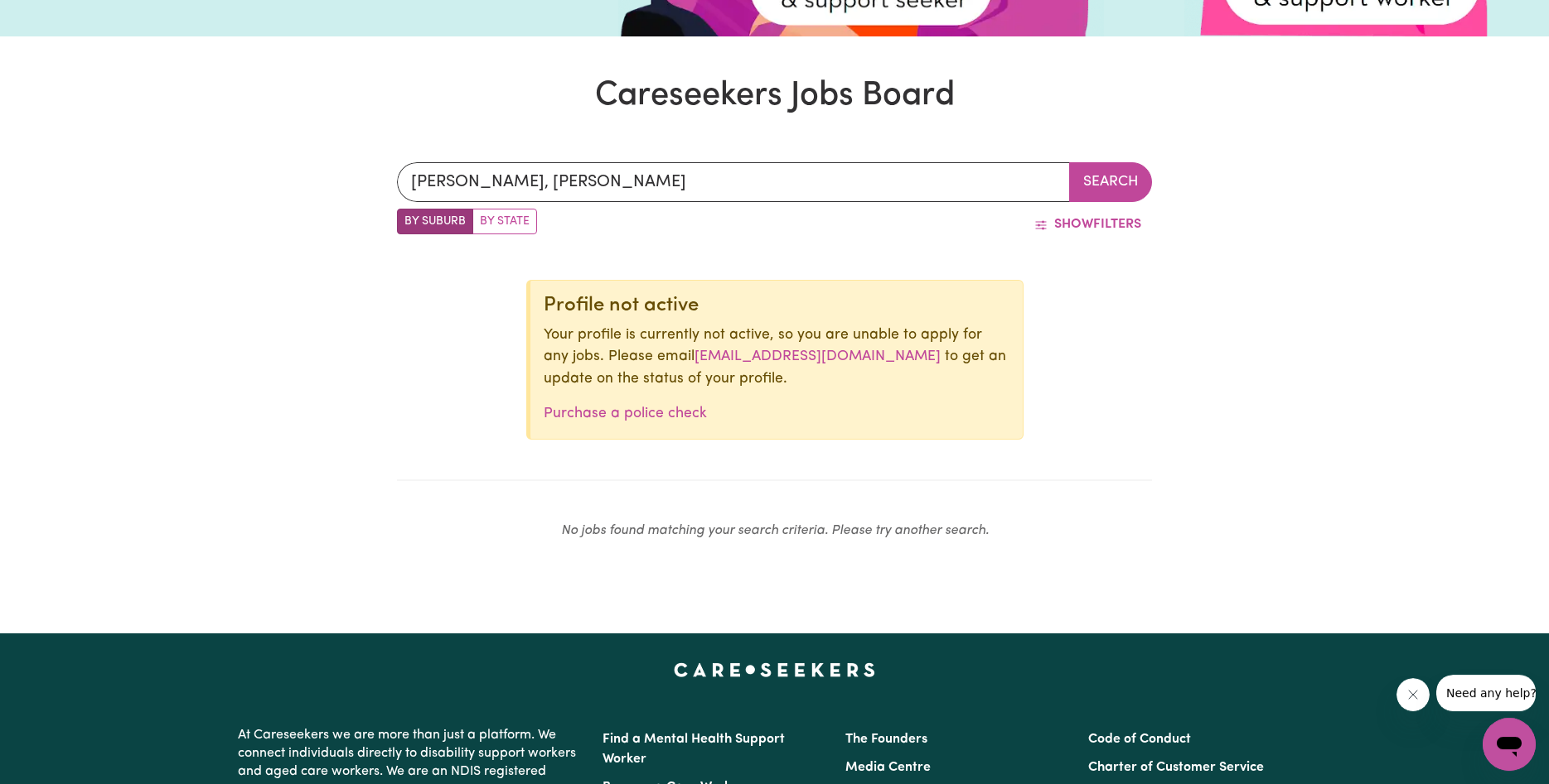
scroll to position [333, 0]
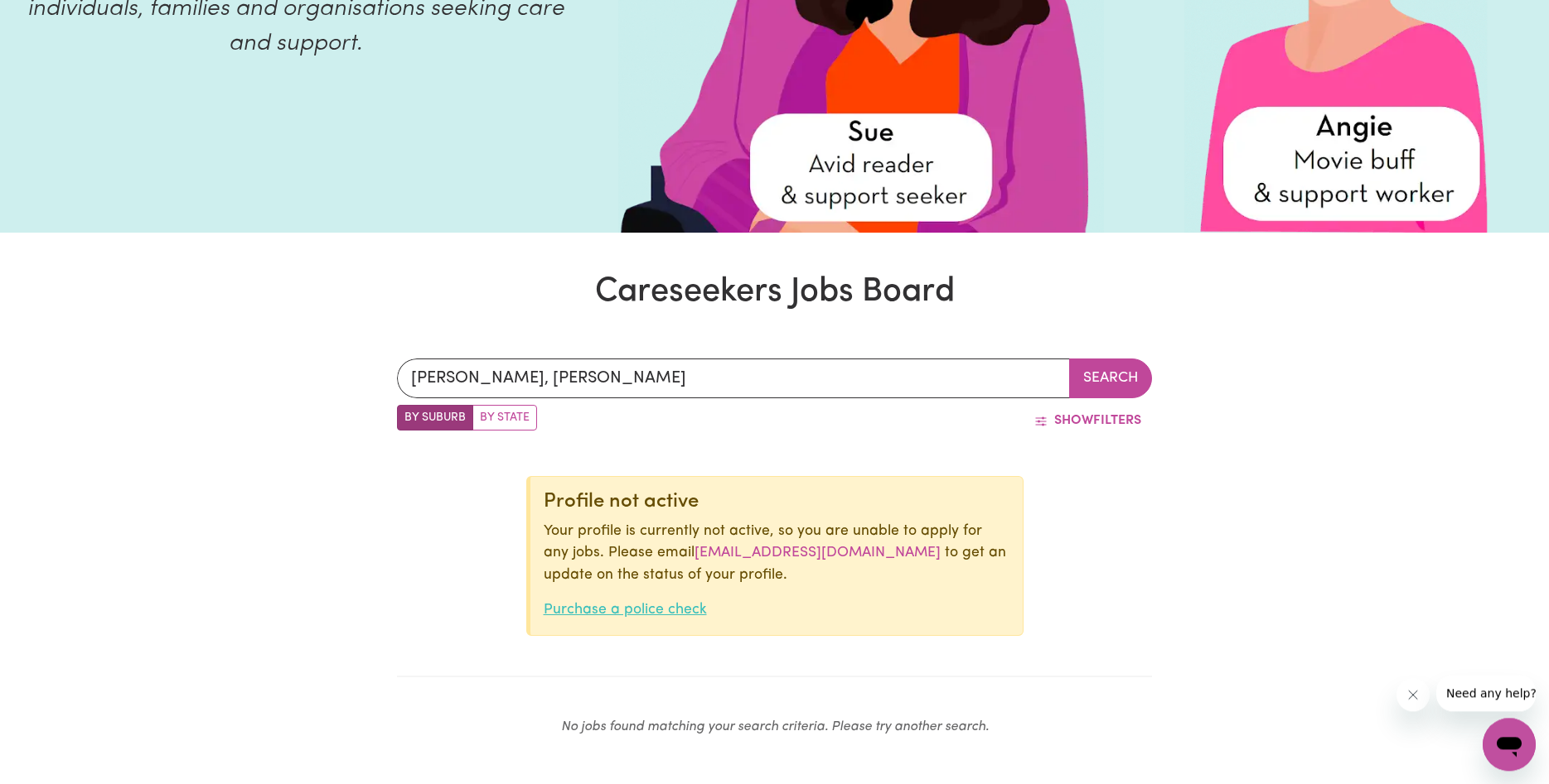
click at [647, 615] on link "Purchase a police check" at bounding box center [625, 610] width 163 height 14
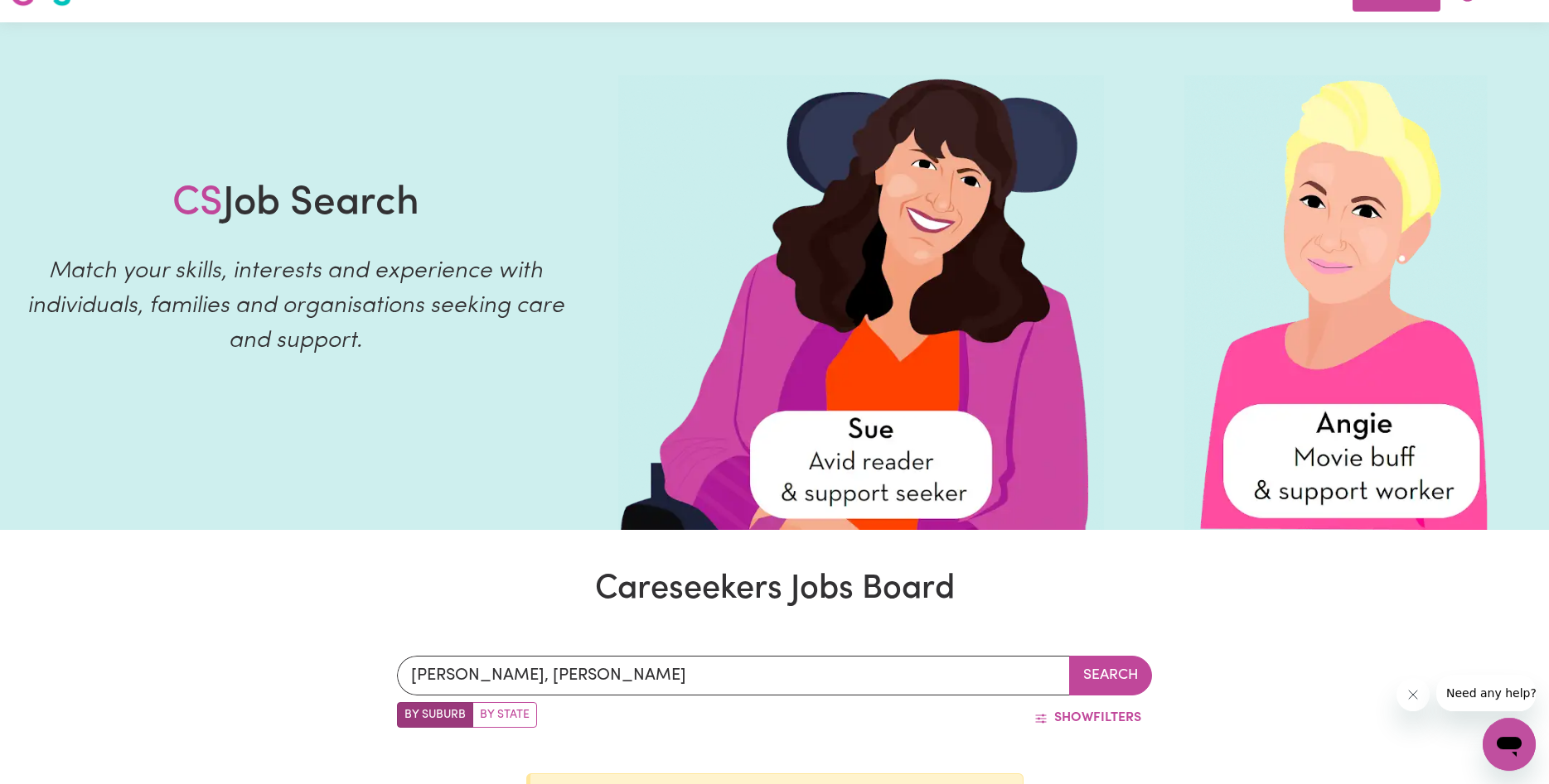
scroll to position [0, 0]
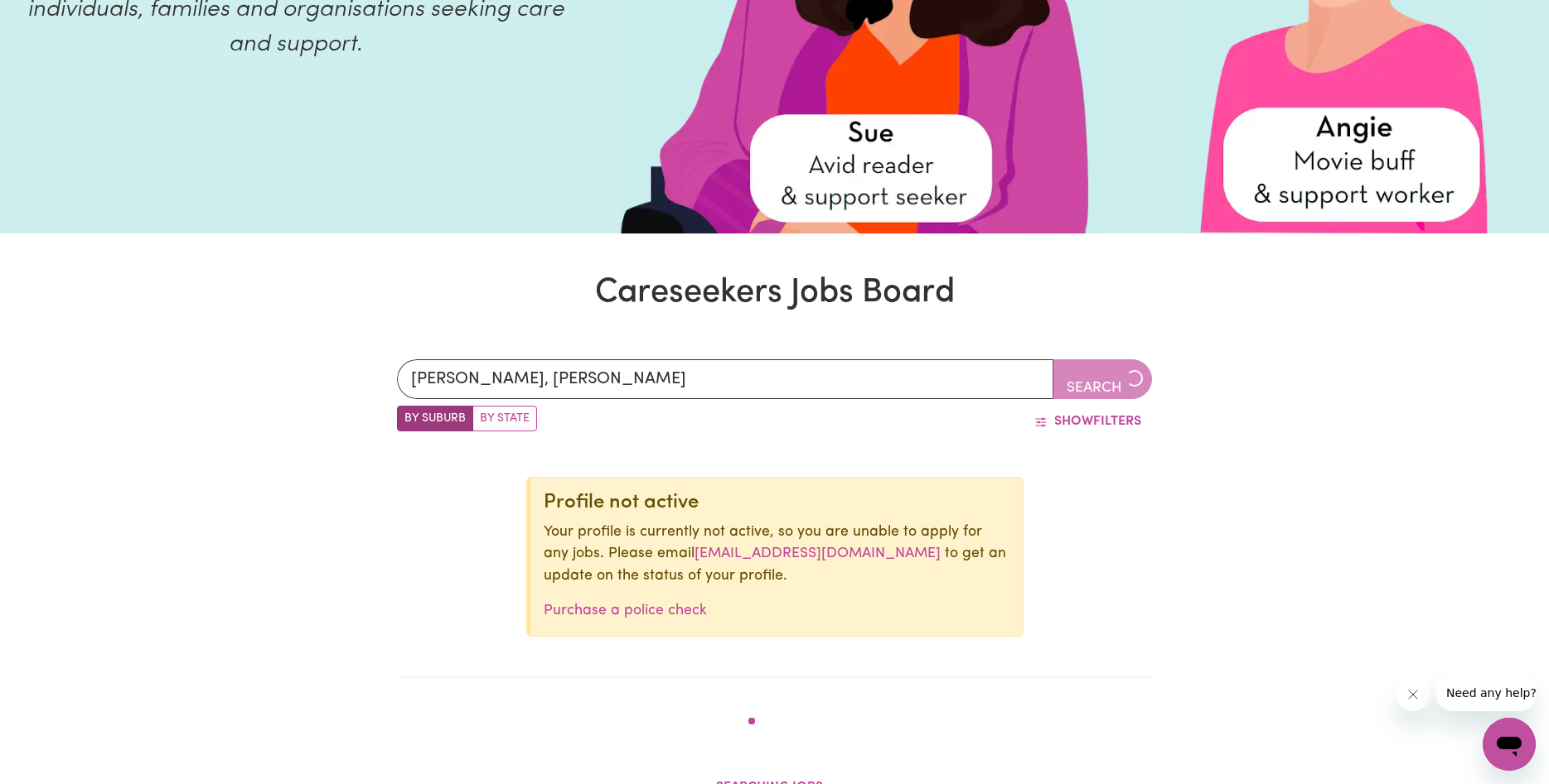
scroll to position [333, 0]
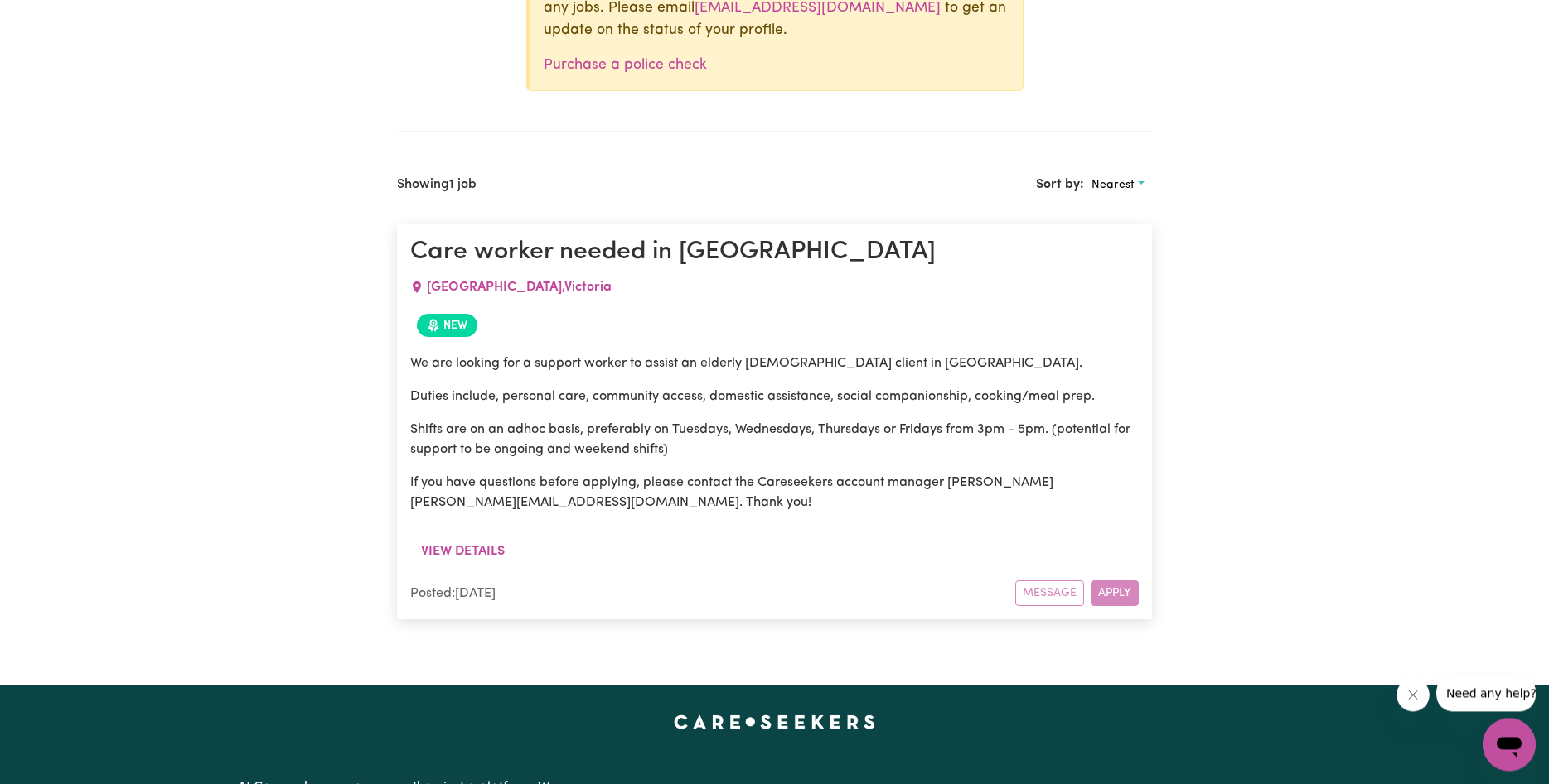
scroll to position [929, 0]
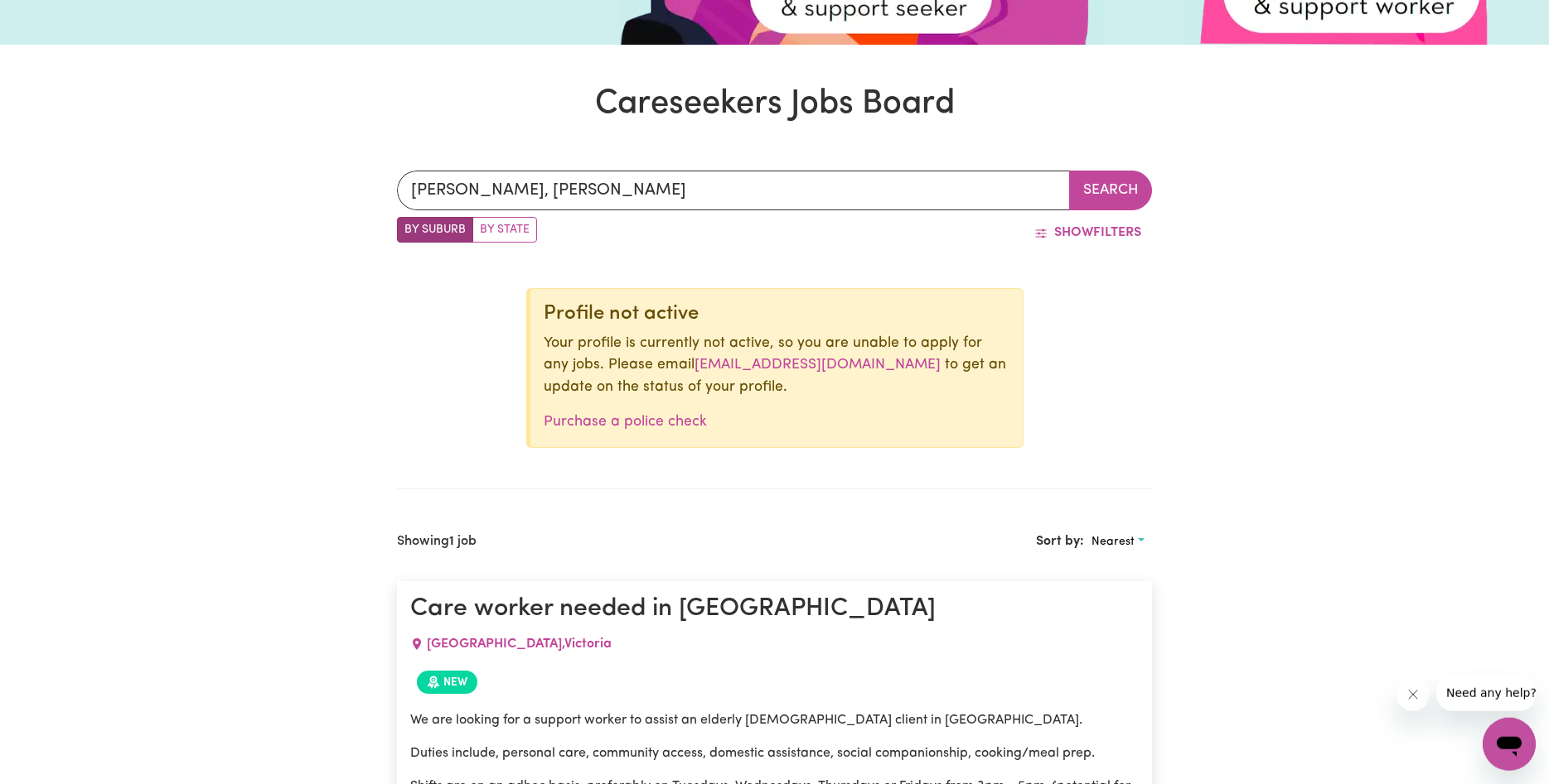
scroll to position [473, 0]
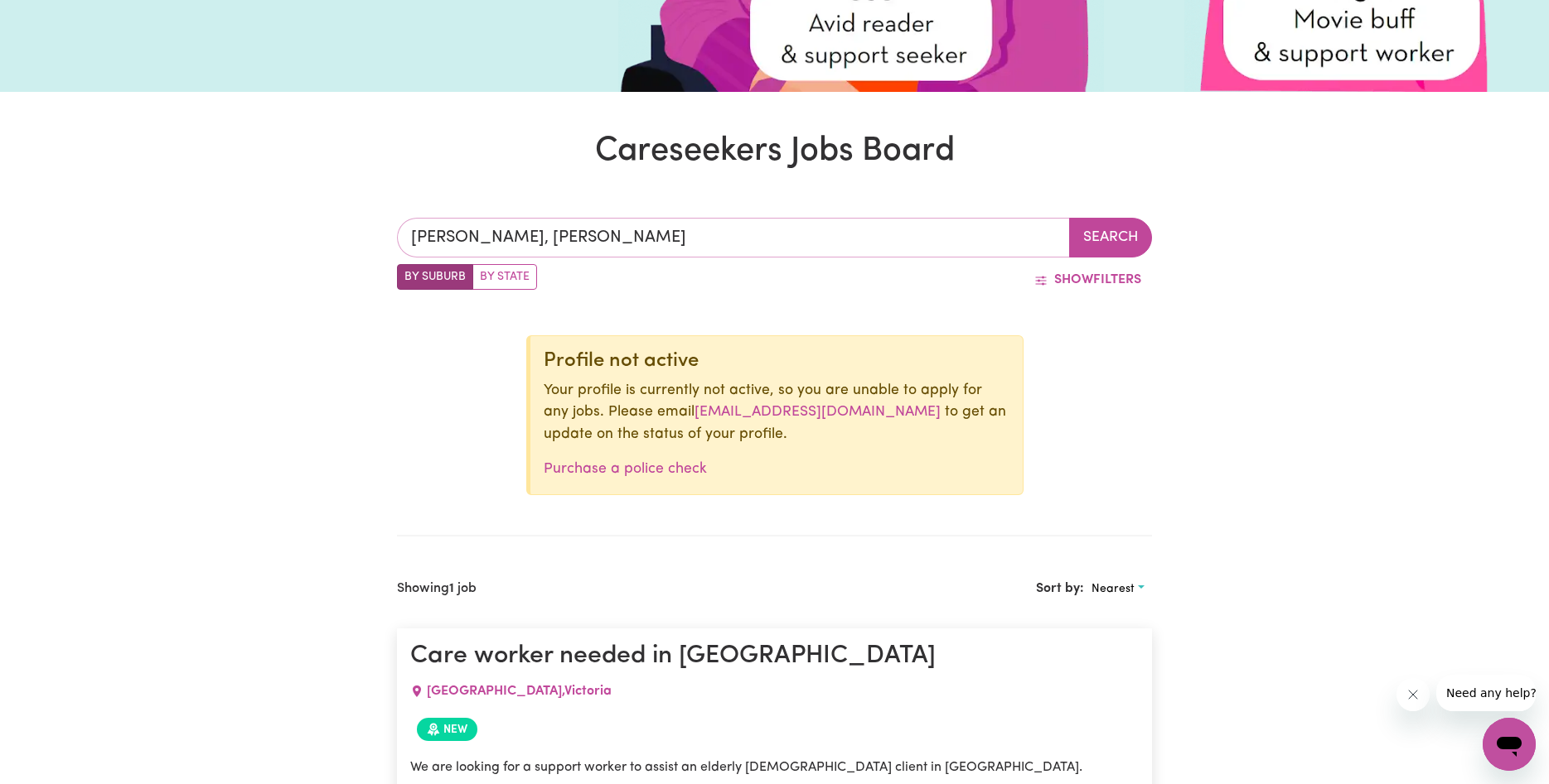
type input "[PERSON_NAME], [PERSON_NAME], 3984"
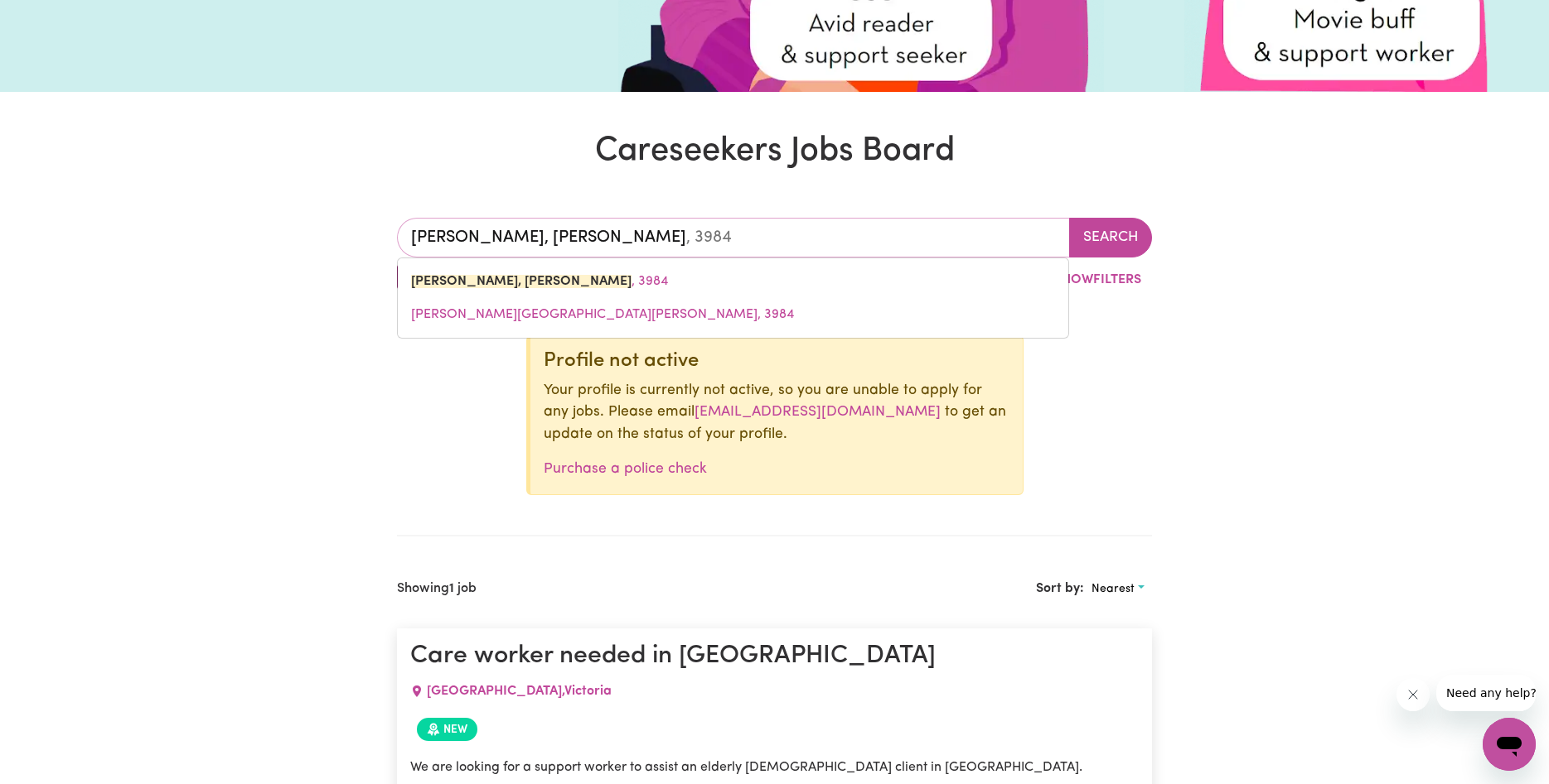
click at [587, 223] on input "[PERSON_NAME], [PERSON_NAME]" at bounding box center [733, 238] width 673 height 40
click at [1119, 249] on button "Search" at bounding box center [1110, 238] width 83 height 40
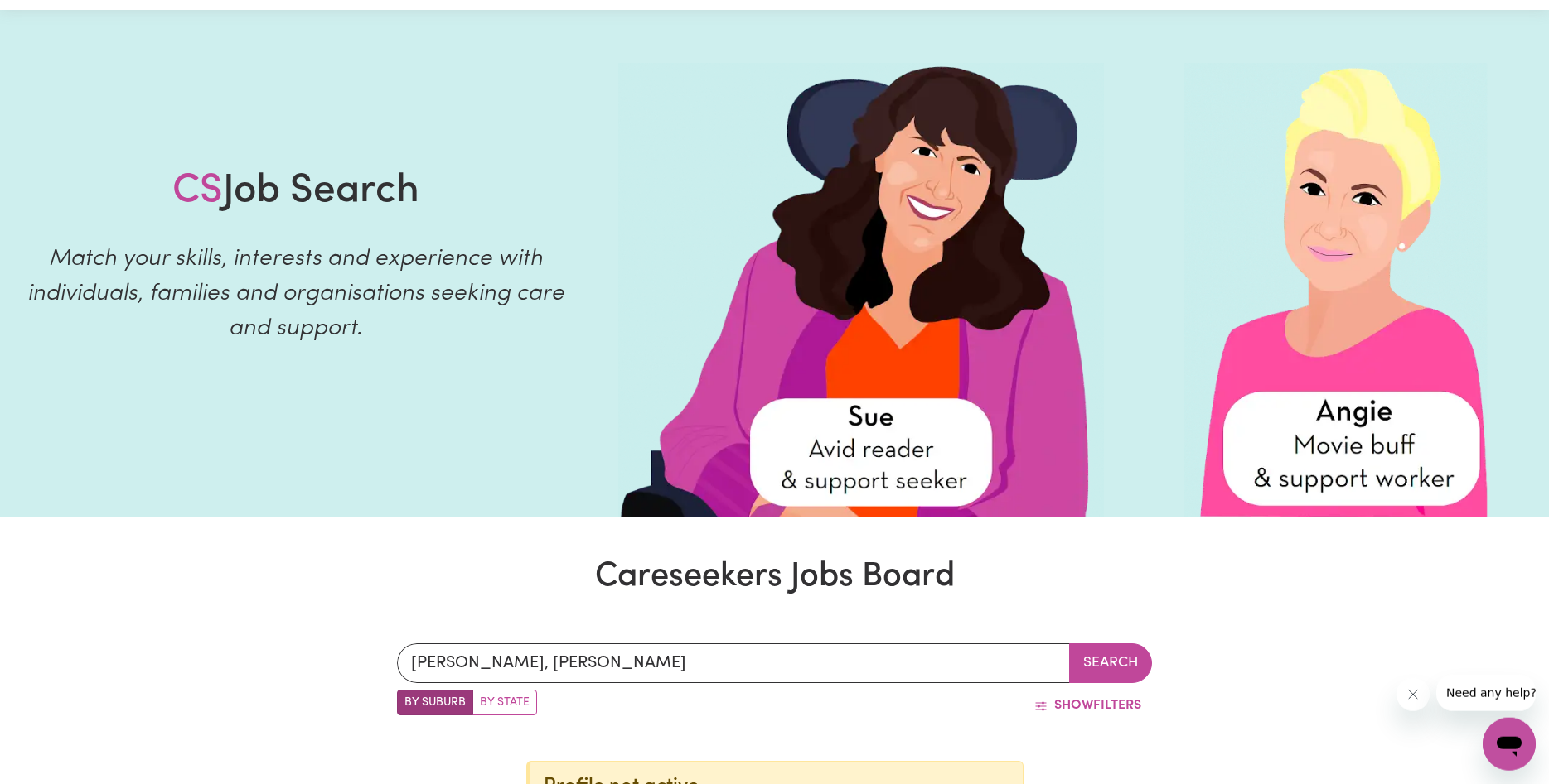
scroll to position [26, 0]
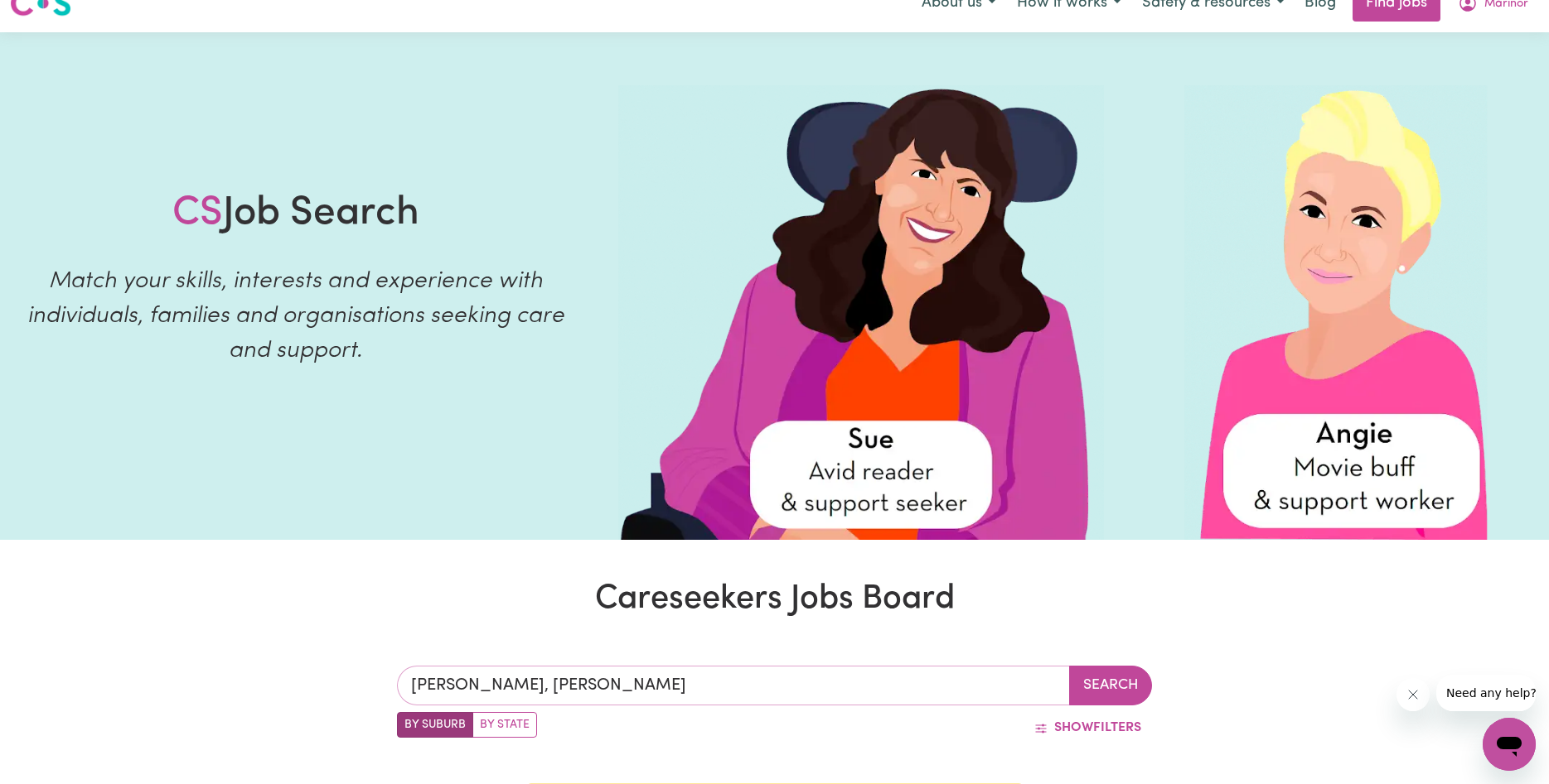
type input "[PERSON_NAME], [PERSON_NAME], 3984"
click at [556, 682] on input "[PERSON_NAME], [PERSON_NAME]" at bounding box center [733, 686] width 673 height 40
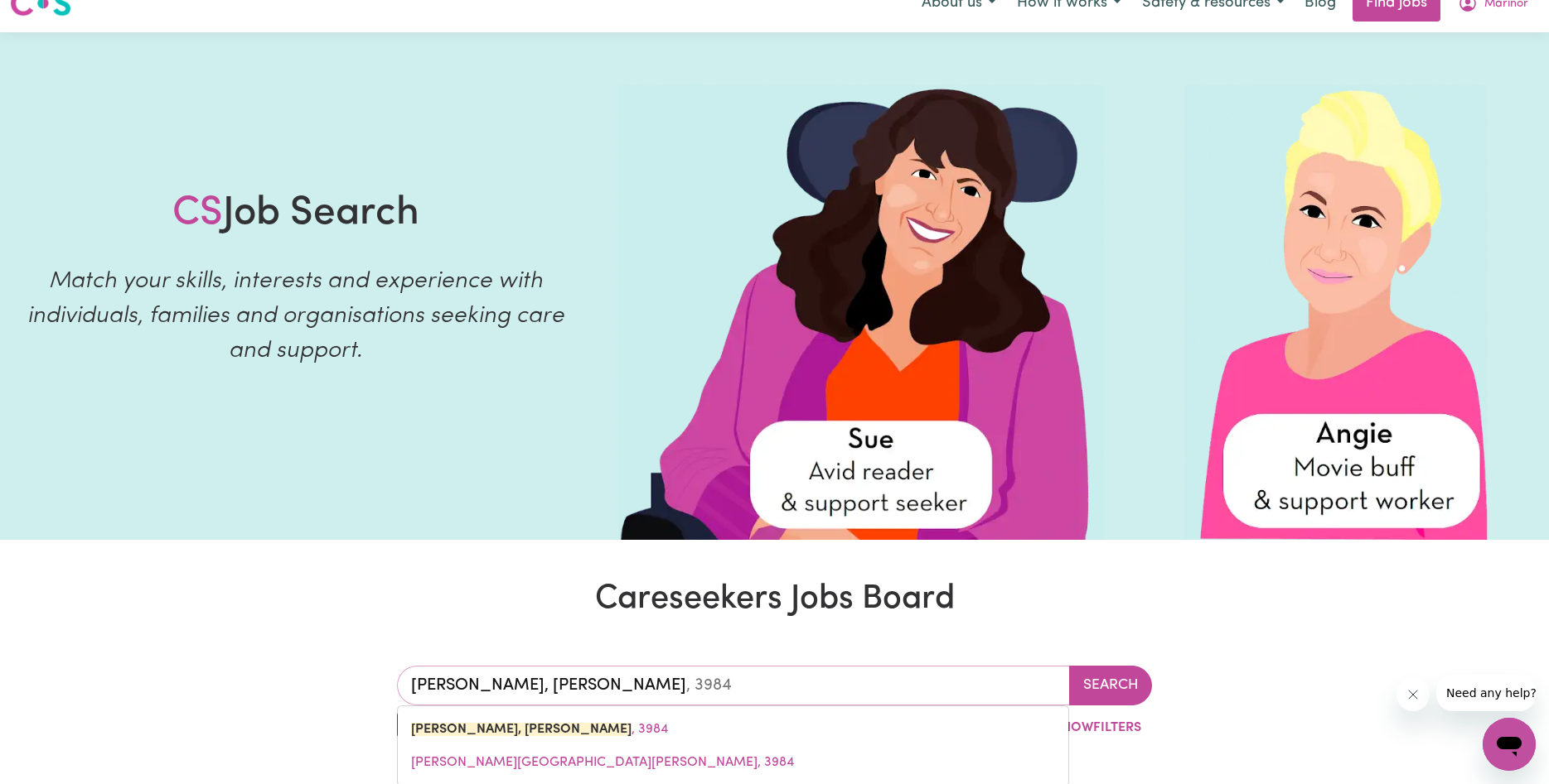
drag, startPoint x: 582, startPoint y: 685, endPoint x: 371, endPoint y: 667, distance: 211.8
click at [397, 667] on input "[PERSON_NAME], [PERSON_NAME]" at bounding box center [733, 686] width 673 height 40
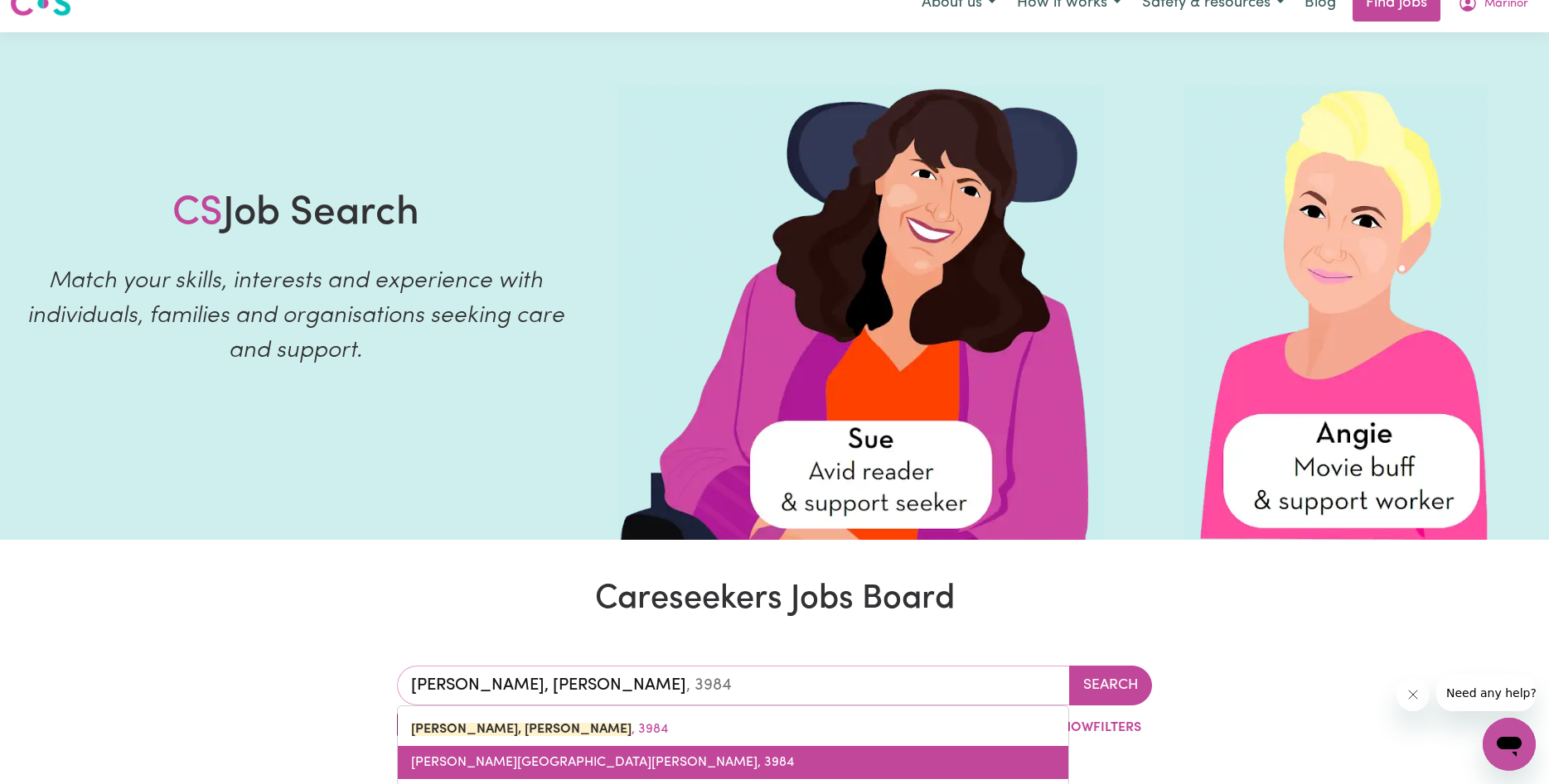
click at [532, 761] on span "[PERSON_NAME][GEOGRAPHIC_DATA][PERSON_NAME], 3984" at bounding box center [602, 762] width 383 height 14
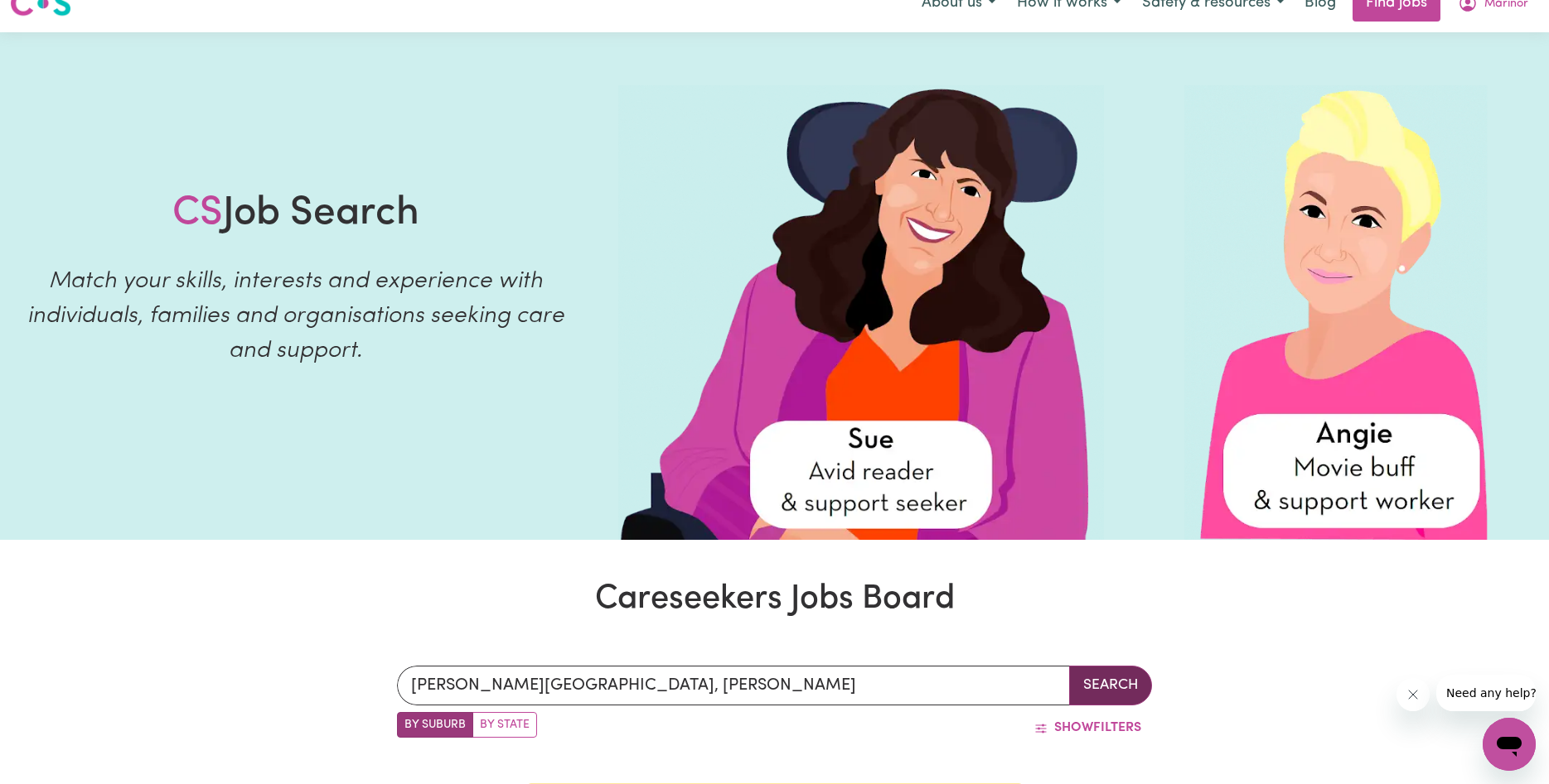
click at [1099, 694] on button "Search" at bounding box center [1110, 686] width 83 height 40
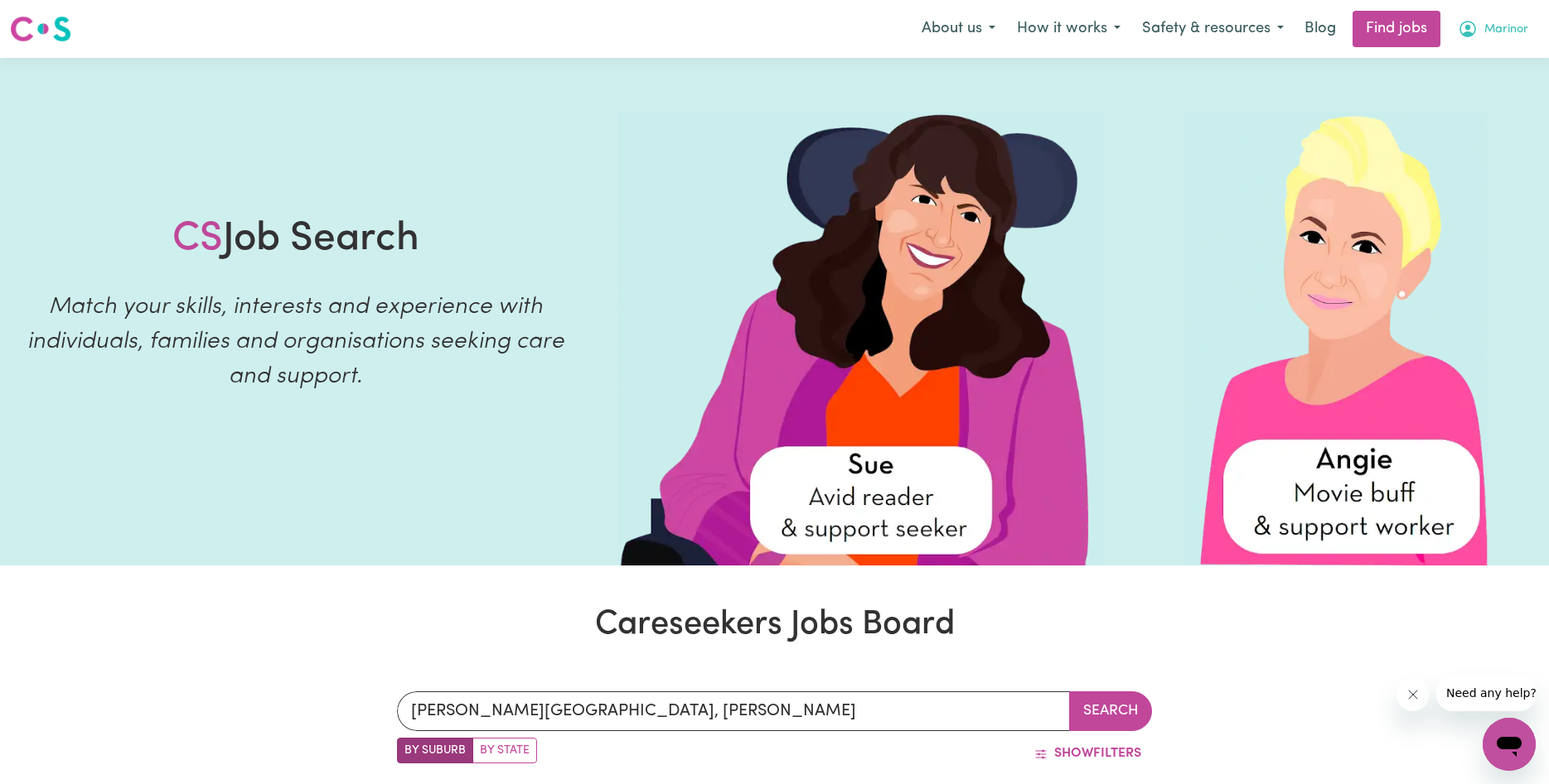
click at [1499, 26] on span "Marinor" at bounding box center [1506, 30] width 44 height 18
click at [1443, 127] on link "Logout" at bounding box center [1472, 126] width 131 height 32
